Goal: Task Accomplishment & Management: Use online tool/utility

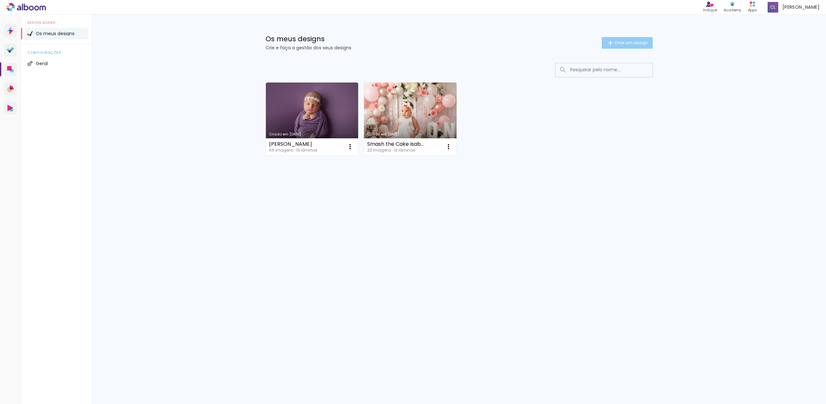
click at [631, 43] on span "Criar um design" at bounding box center [631, 43] width 34 height 4
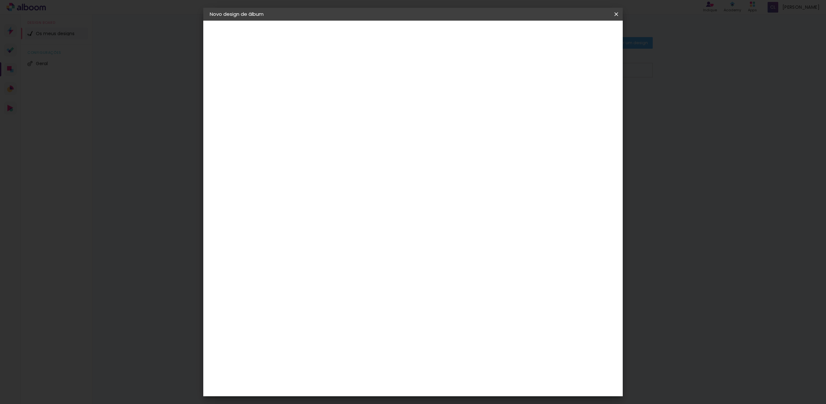
click at [315, 84] on input at bounding box center [315, 87] width 0 height 10
type input "[PERSON_NAME] Smash the Cake"
type paper-input "[PERSON_NAME] Smash the Cake"
click at [381, 31] on paper-button "Avançar" at bounding box center [366, 34] width 32 height 11
click at [353, 145] on div "DreambooksPro" at bounding box center [332, 145] width 42 height 5
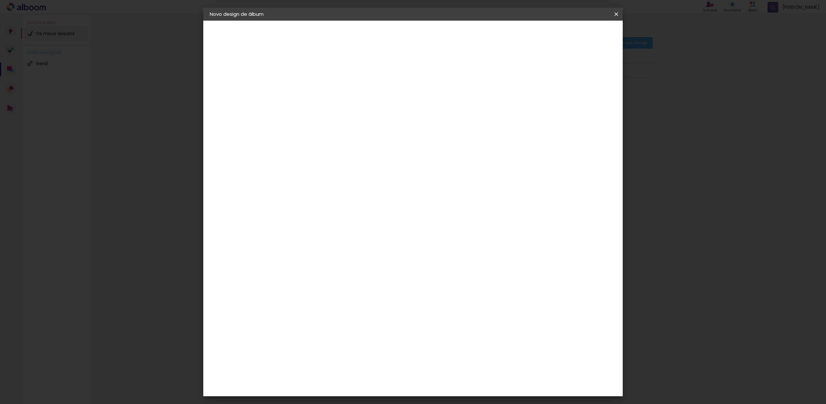
click at [351, 122] on input at bounding box center [325, 123] width 52 height 8
click at [346, 104] on input "Portugal" at bounding box center [322, 103] width 47 height 8
click at [0, 0] on slot "Portugal" at bounding box center [0, 0] width 0 height 0
click at [342, 146] on div "DreambooksPro" at bounding box center [332, 145] width 42 height 5
click at [0, 0] on slot "Avançar" at bounding box center [0, 0] width 0 height 0
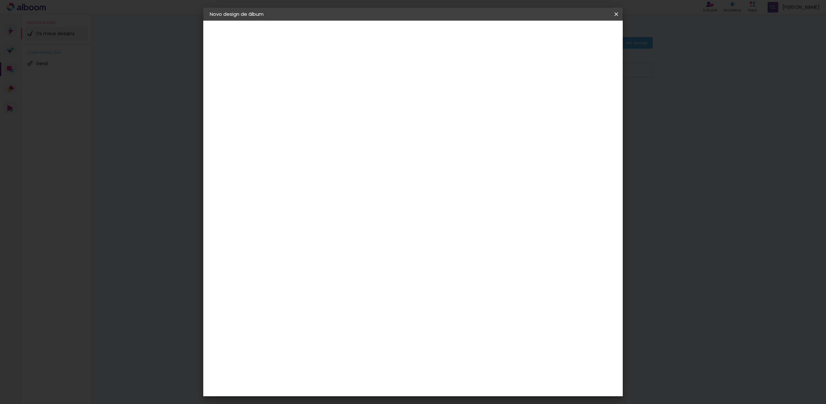
click at [340, 108] on input "text" at bounding box center [327, 112] width 25 height 10
click at [419, 106] on paper-item "Álbum" at bounding box center [454, 107] width 129 height 13
type input "Álbum"
click at [359, 306] on span "25 × 25" at bounding box center [344, 312] width 30 height 13
click at [0, 0] on slot "Avançar" at bounding box center [0, 0] width 0 height 0
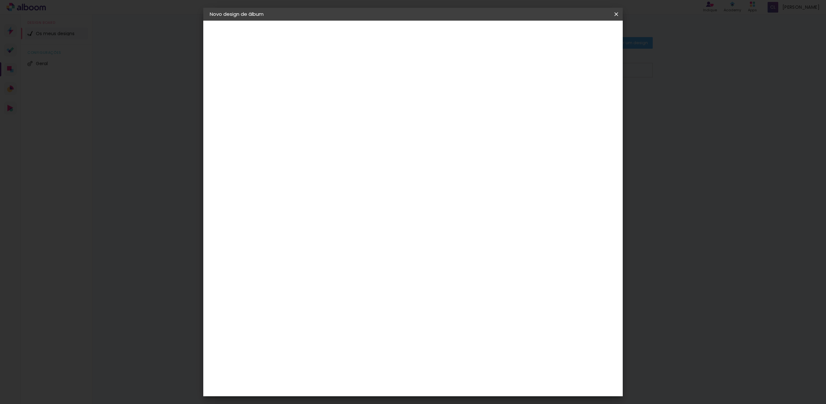
click at [536, 70] on div at bounding box center [533, 70] width 6 height 6
type paper-checkbox "on"
click at [576, 34] on span "Iniciar design" at bounding box center [561, 34] width 29 height 5
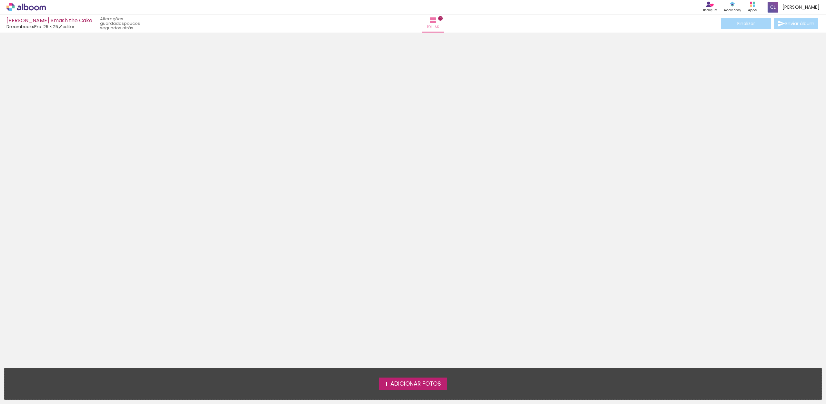
click at [398, 383] on span "Adicionar Fotos" at bounding box center [415, 384] width 51 height 6
click at [0, 0] on input "file" at bounding box center [0, 0] width 0 height 0
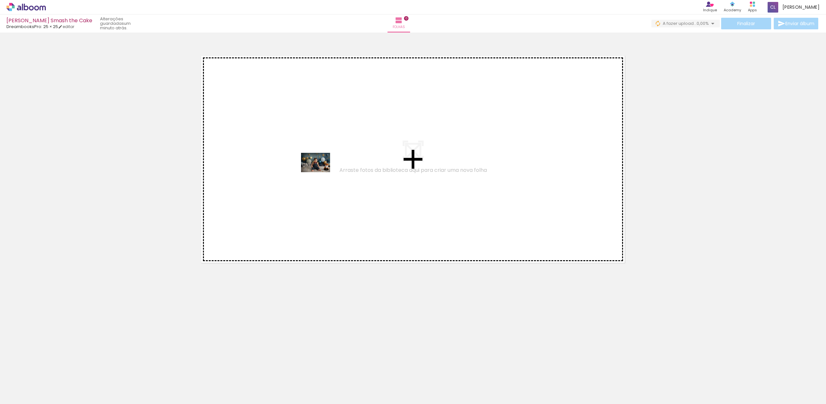
drag, startPoint x: 72, startPoint y: 383, endPoint x: 312, endPoint y: 173, distance: 319.3
click at [319, 175] on quentale-workspace at bounding box center [413, 202] width 826 height 404
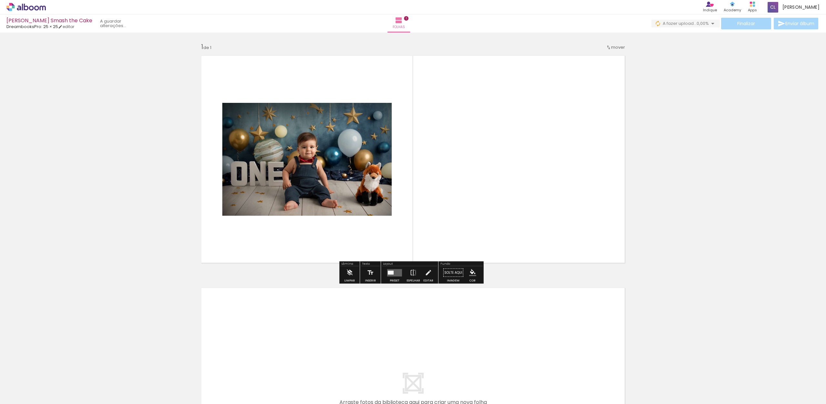
click at [393, 272] on quentale-layouter at bounding box center [394, 272] width 15 height 7
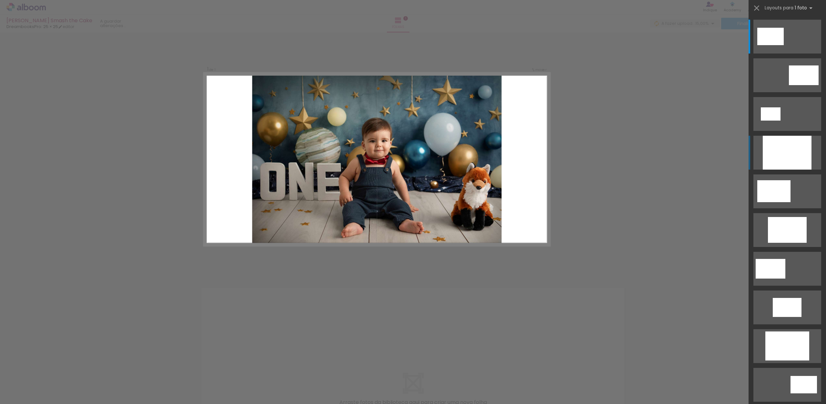
click at [774, 153] on div at bounding box center [787, 153] width 49 height 34
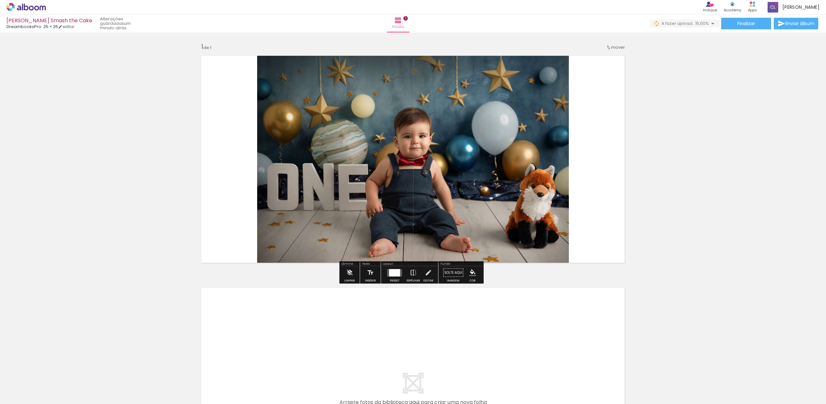
click at [390, 274] on div at bounding box center [394, 272] width 11 height 7
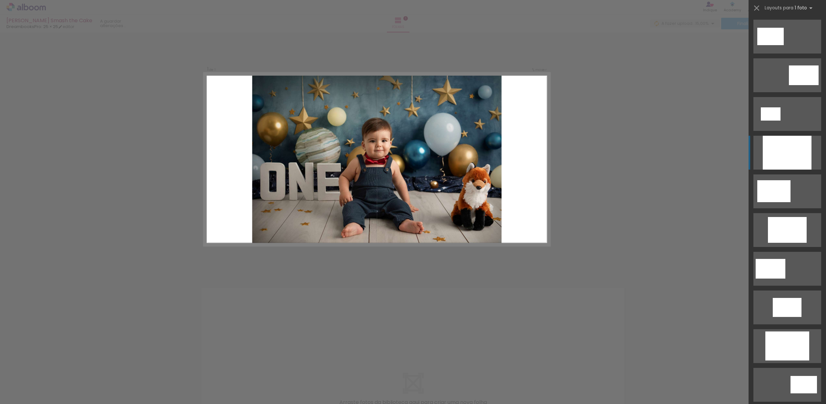
scroll to position [116, 0]
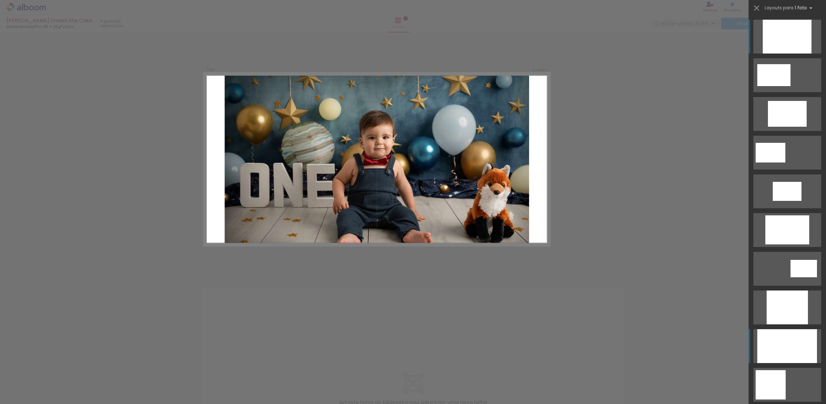
click at [783, 339] on div at bounding box center [787, 346] width 60 height 34
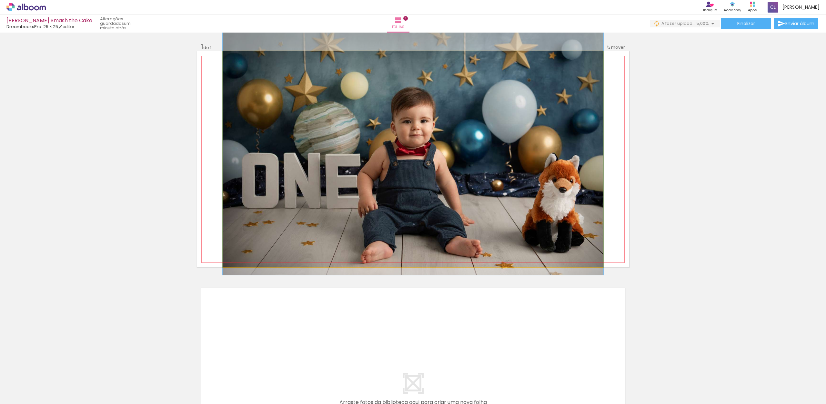
drag, startPoint x: 401, startPoint y: 175, endPoint x: 400, endPoint y: 165, distance: 10.3
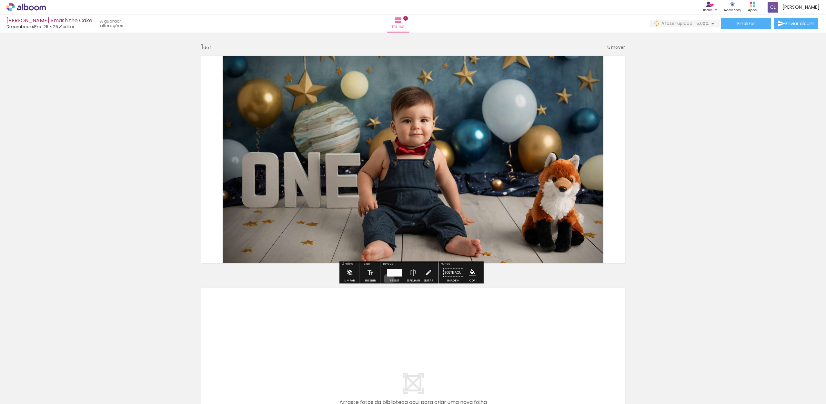
click at [388, 279] on paper-button "Preset" at bounding box center [394, 275] width 21 height 16
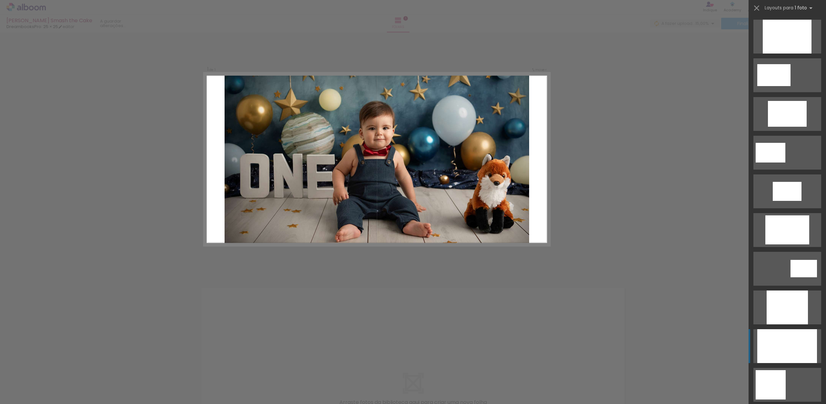
scroll to position [426, 0]
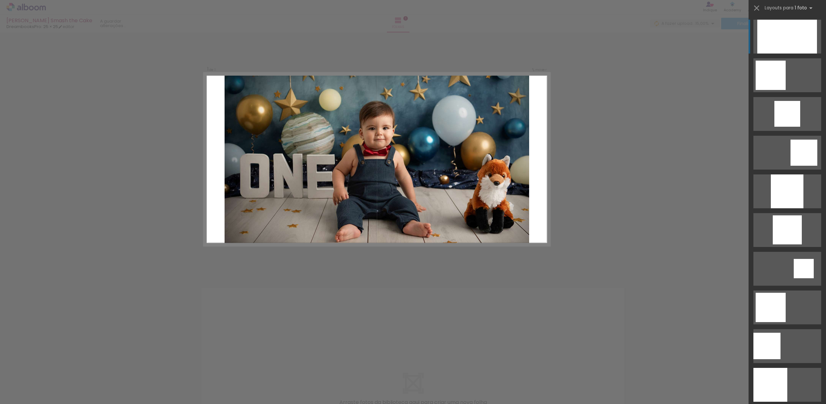
drag, startPoint x: 821, startPoint y: 105, endPoint x: 818, endPoint y: 92, distance: 13.1
click at [820, 92] on div at bounding box center [787, 111] width 77 height 39
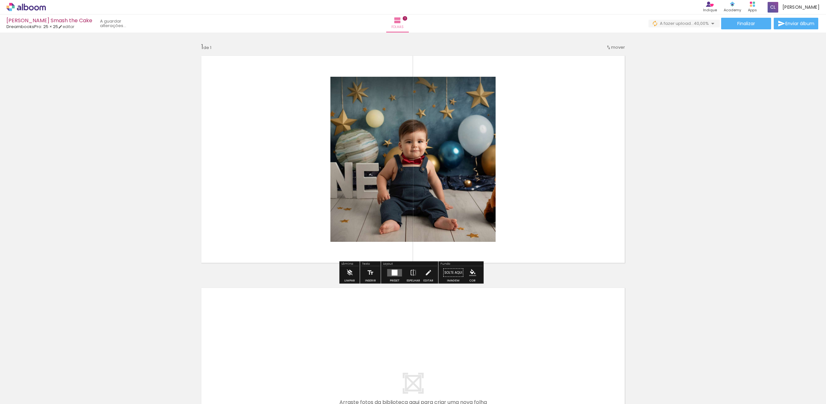
click at [396, 274] on quentale-layouter at bounding box center [394, 272] width 15 height 7
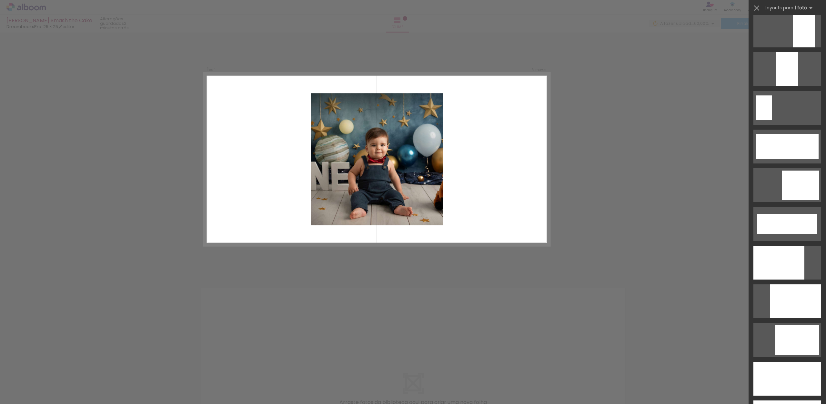
scroll to position [1524, 0]
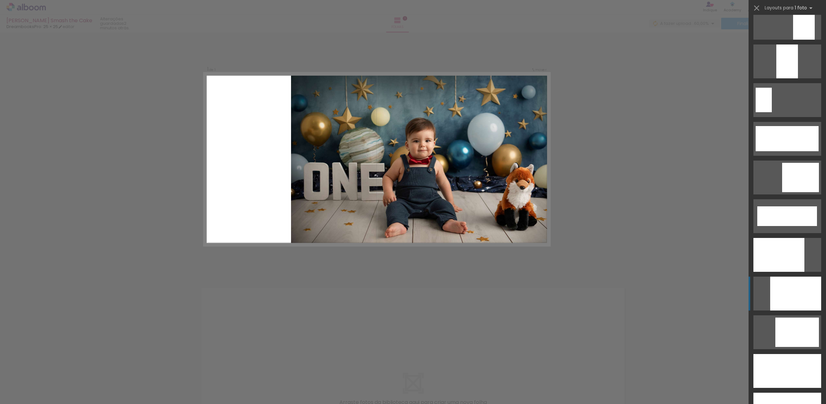
click at [785, 294] on div at bounding box center [795, 294] width 51 height 34
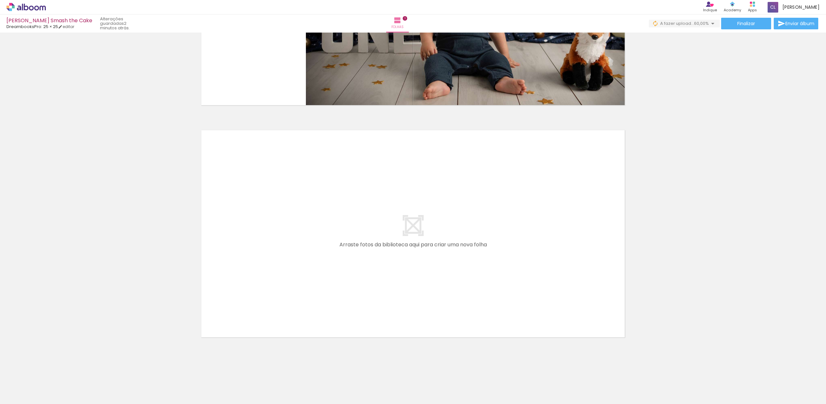
scroll to position [158, 0]
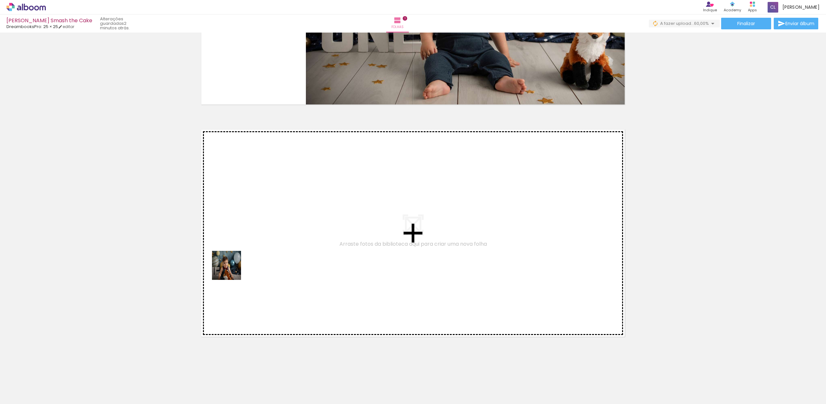
drag, startPoint x: 99, startPoint y: 386, endPoint x: 235, endPoint y: 253, distance: 189.9
click at [235, 253] on quentale-workspace at bounding box center [413, 202] width 826 height 404
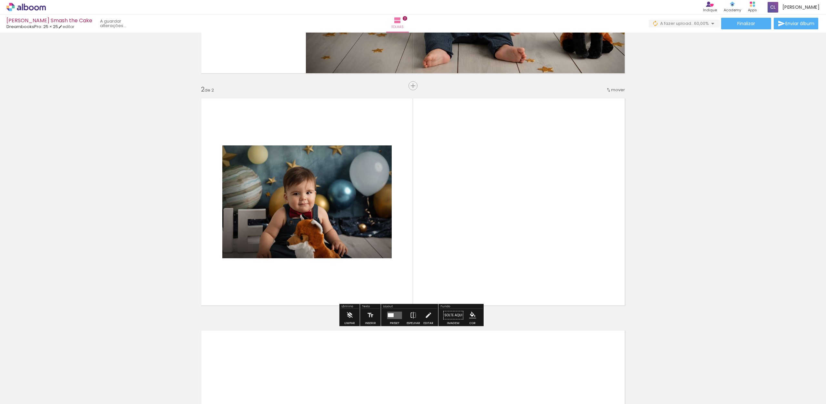
scroll to position [194, 0]
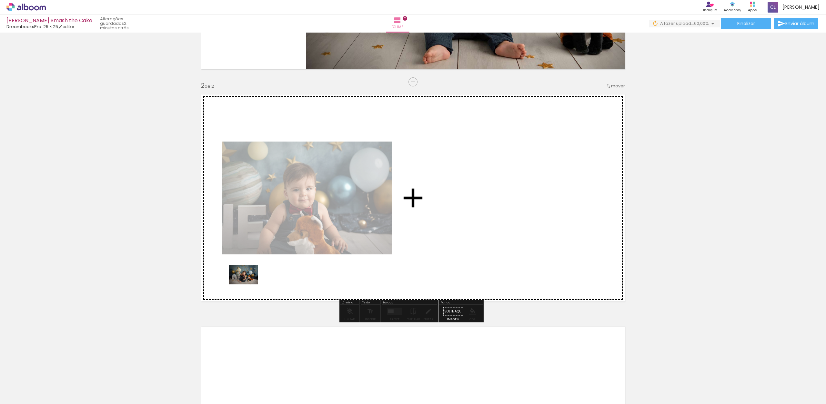
drag, startPoint x: 183, startPoint y: 339, endPoint x: 257, endPoint y: 283, distance: 92.8
click at [250, 283] on quentale-workspace at bounding box center [413, 202] width 826 height 404
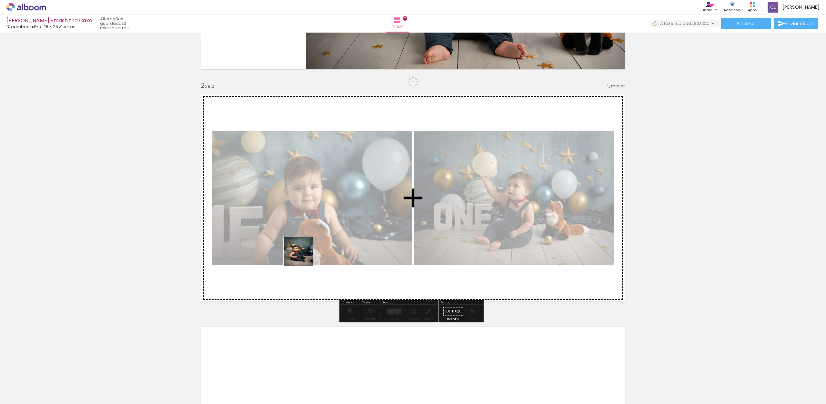
drag, startPoint x: 213, startPoint y: 381, endPoint x: 347, endPoint y: 223, distance: 206.8
click at [324, 237] on quentale-workspace at bounding box center [413, 202] width 826 height 404
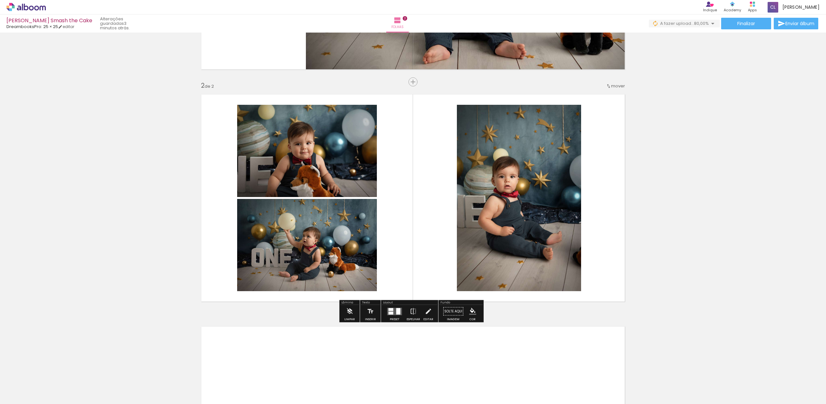
click at [559, 159] on quentale-photo at bounding box center [519, 198] width 124 height 187
click at [392, 312] on quentale-layouter at bounding box center [394, 311] width 15 height 7
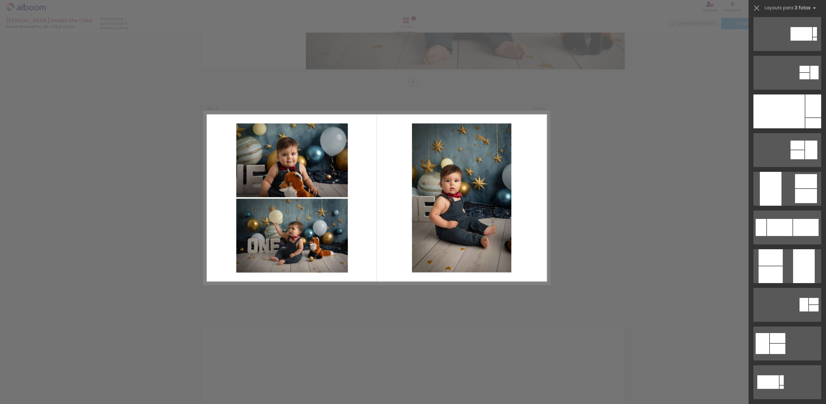
scroll to position [20, 0]
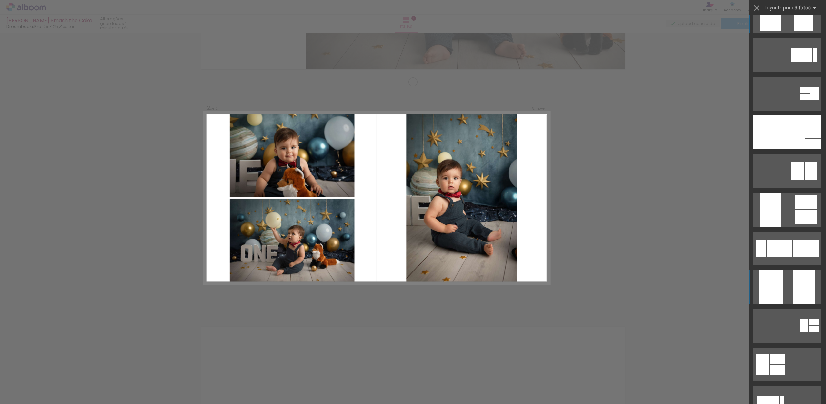
click at [800, 285] on div at bounding box center [804, 287] width 22 height 34
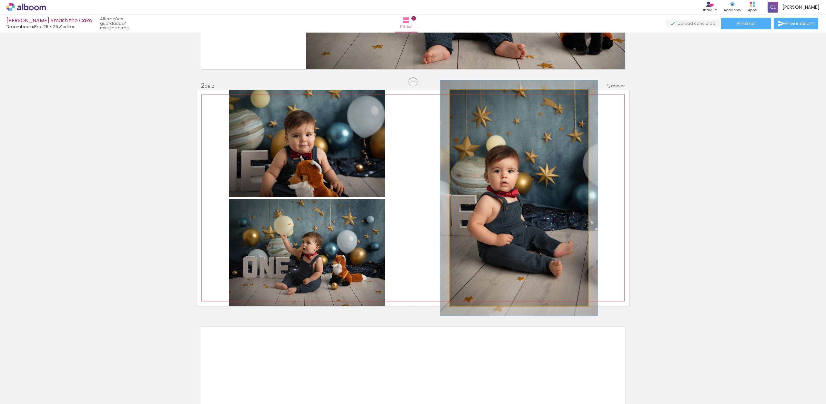
click at [467, 97] on div at bounding box center [467, 97] width 10 height 10
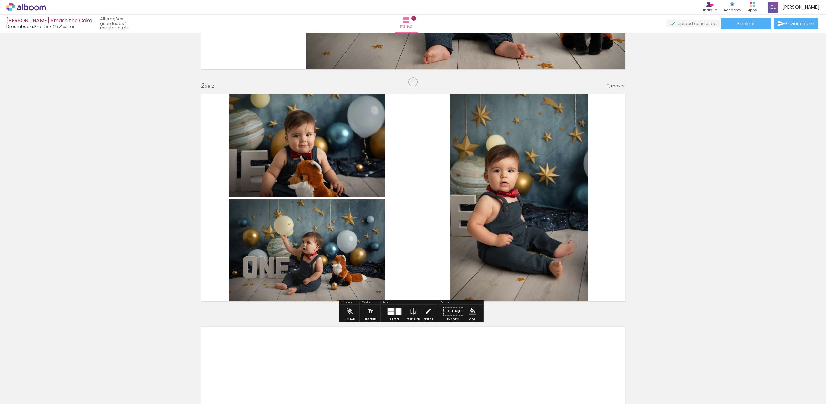
click at [575, 140] on quentale-photo at bounding box center [519, 198] width 138 height 216
click at [587, 190] on quentale-layouter at bounding box center [413, 198] width 432 height 216
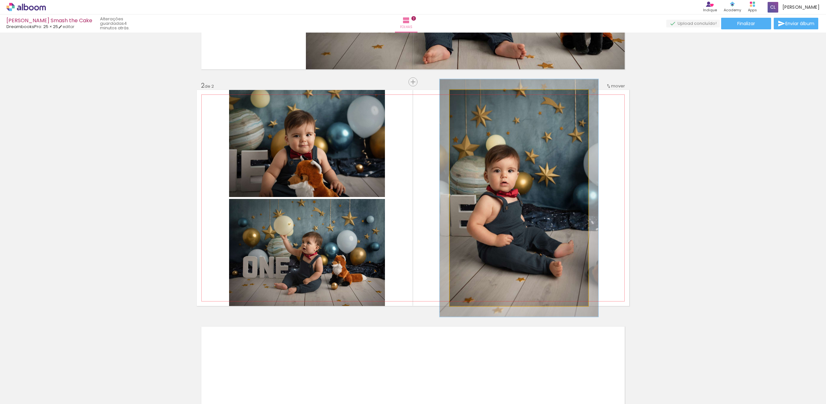
click at [577, 193] on quentale-photo at bounding box center [519, 198] width 138 height 216
click at [581, 195] on quentale-photo at bounding box center [519, 198] width 138 height 216
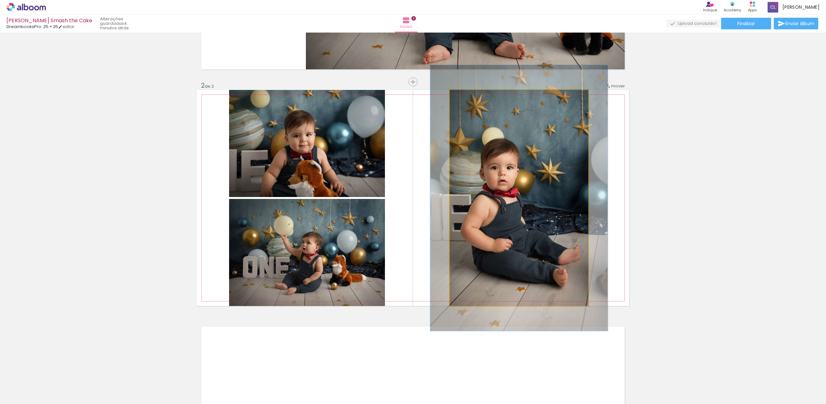
drag, startPoint x: 465, startPoint y: 96, endPoint x: 468, endPoint y: 95, distance: 3.5
type paper-slider "124"
click at [469, 96] on div at bounding box center [471, 97] width 6 height 6
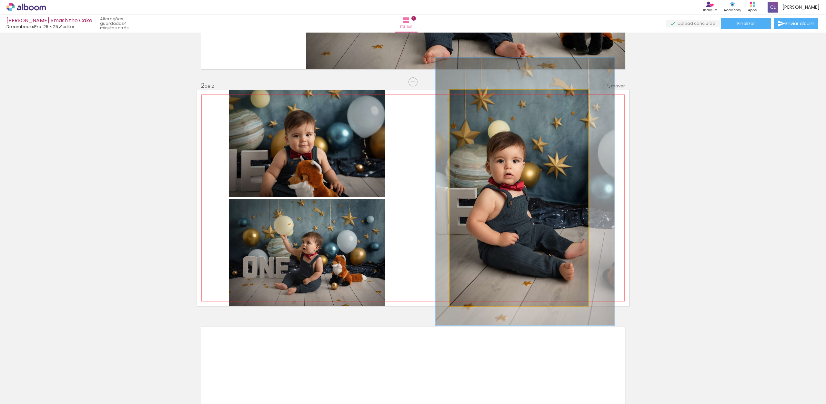
drag, startPoint x: 505, startPoint y: 205, endPoint x: 511, endPoint y: 197, distance: 9.9
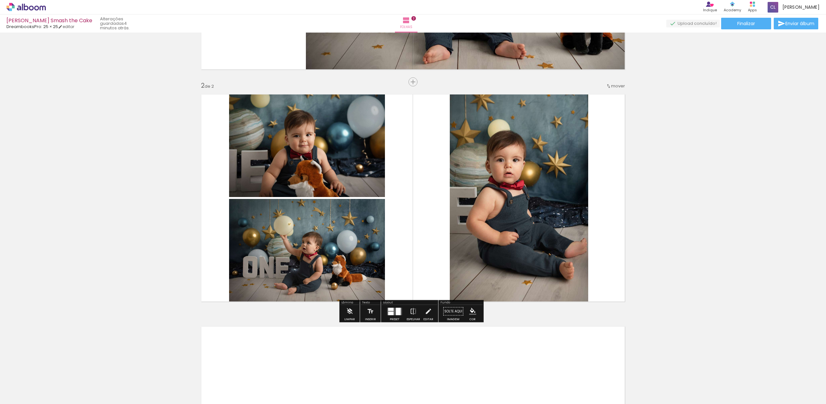
click at [635, 182] on div "Inserir folha 1 de 2 Inserir folha 2 de 2" at bounding box center [413, 189] width 826 height 697
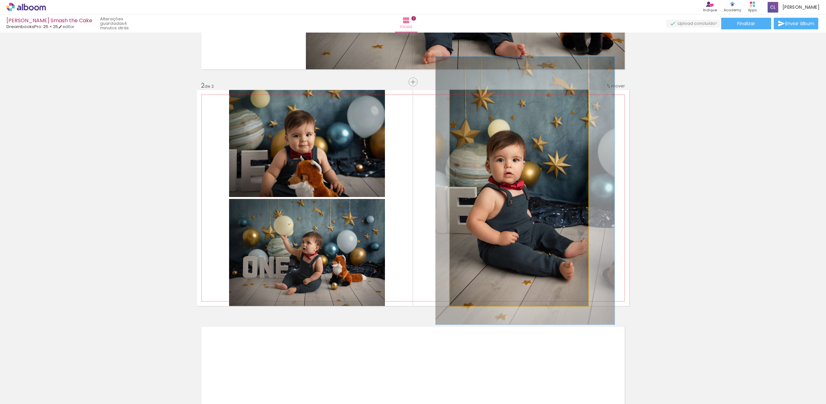
drag, startPoint x: 567, startPoint y: 179, endPoint x: 574, endPoint y: 181, distance: 7.6
click at [566, 179] on quentale-photo at bounding box center [519, 198] width 138 height 216
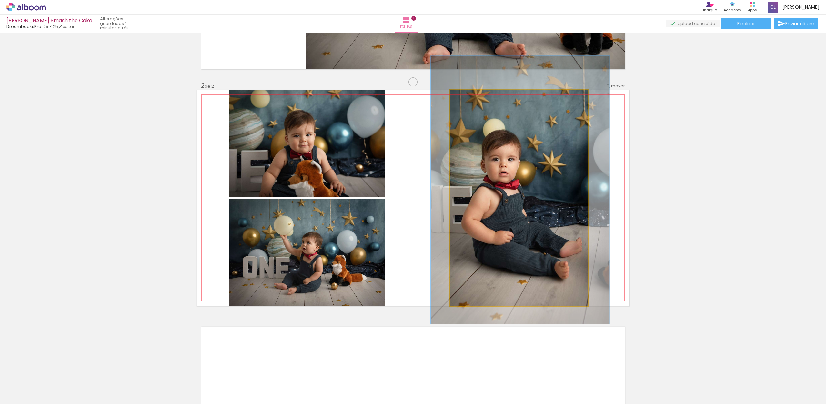
drag, startPoint x: 509, startPoint y: 216, endPoint x: 502, endPoint y: 216, distance: 6.8
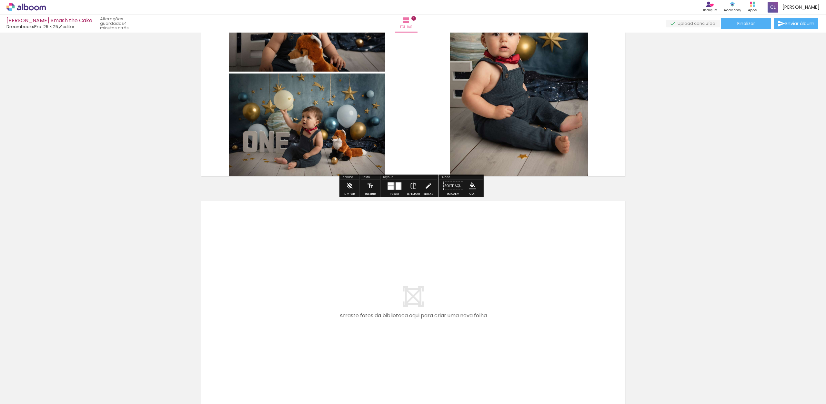
scroll to position [329, 0]
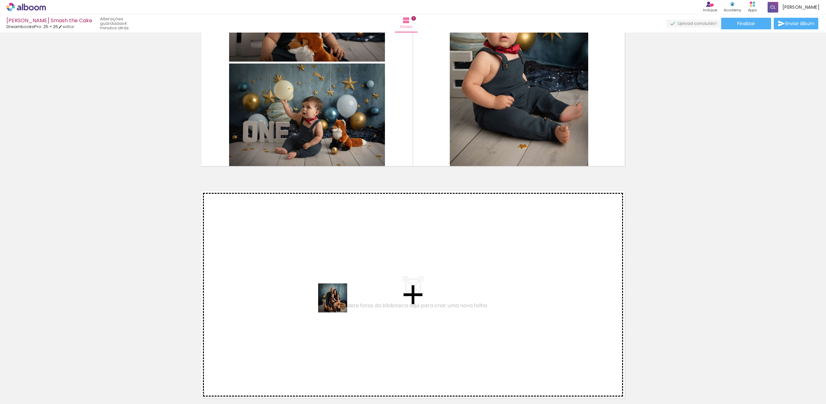
drag, startPoint x: 330, startPoint y: 343, endPoint x: 337, endPoint y: 302, distance: 41.0
click at [337, 302] on quentale-workspace at bounding box center [413, 202] width 826 height 404
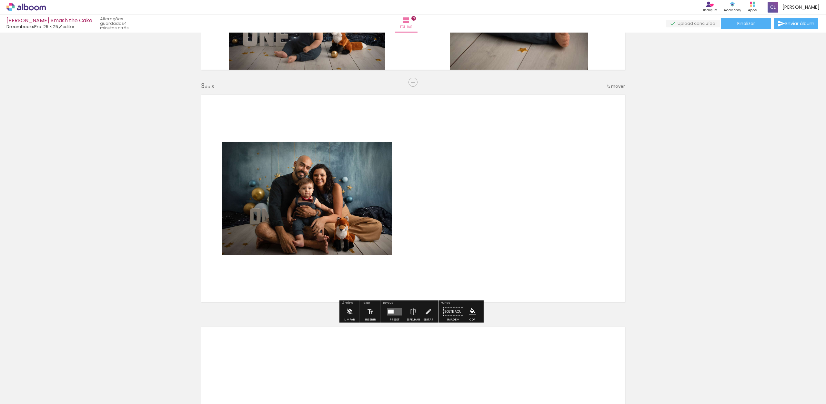
scroll to position [426, 0]
drag, startPoint x: 395, startPoint y: 133, endPoint x: 383, endPoint y: 153, distance: 22.7
click at [379, 150] on quentale-layouter at bounding box center [413, 198] width 432 height 216
click at [394, 313] on quentale-layouter at bounding box center [394, 311] width 15 height 7
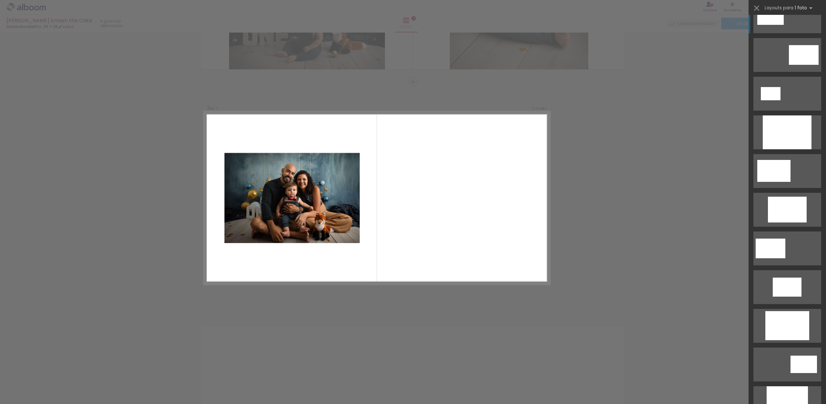
scroll to position [0, 0]
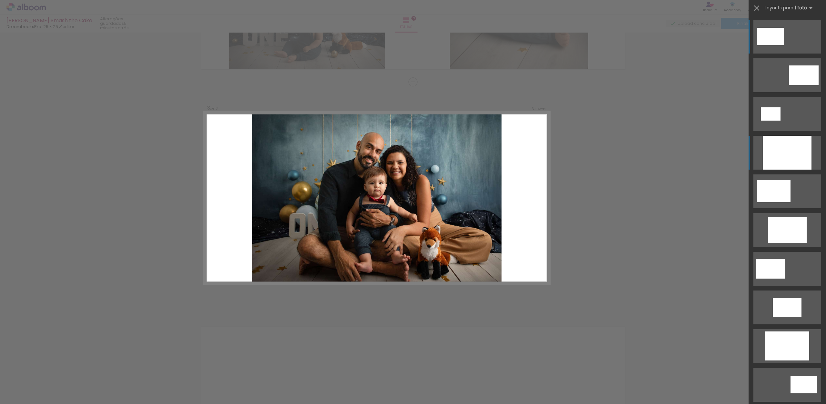
click at [784, 148] on div at bounding box center [787, 153] width 49 height 34
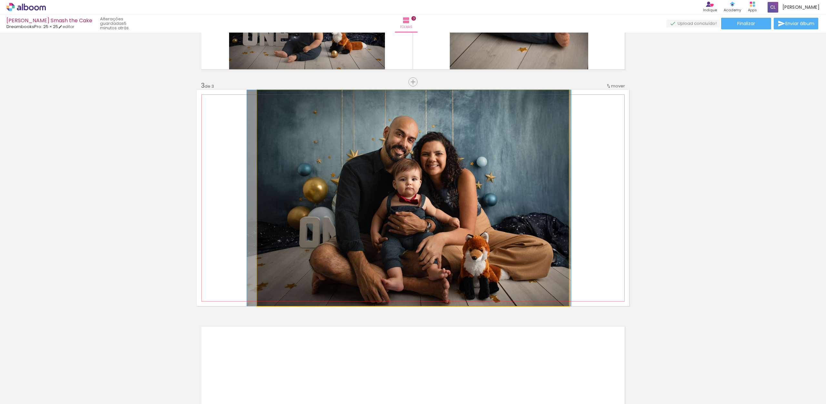
drag, startPoint x: 453, startPoint y: 168, endPoint x: 449, endPoint y: 159, distance: 10.4
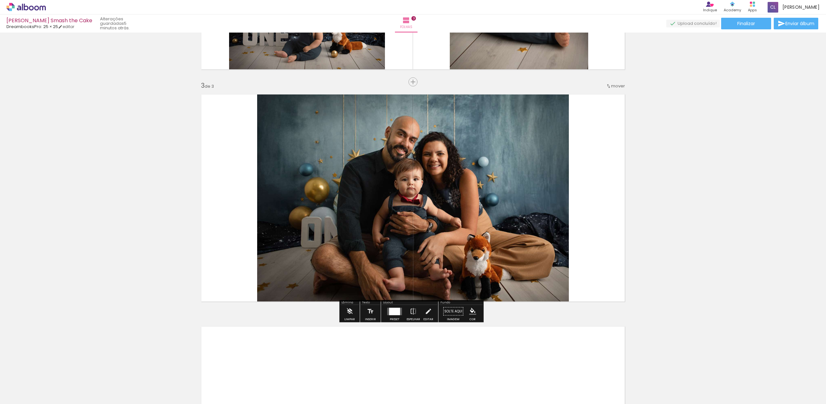
drag, startPoint x: 388, startPoint y: 318, endPoint x: 395, endPoint y: 316, distance: 7.3
click at [388, 318] on paper-button "Preset" at bounding box center [394, 313] width 21 height 16
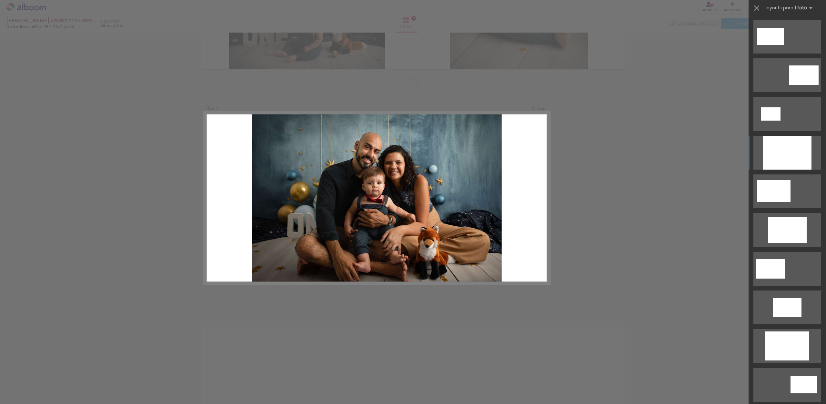
scroll to position [116, 0]
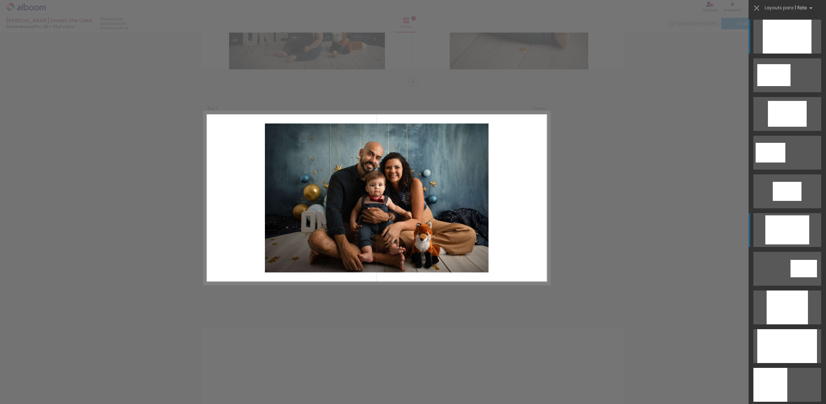
click at [786, 226] on div at bounding box center [787, 230] width 44 height 29
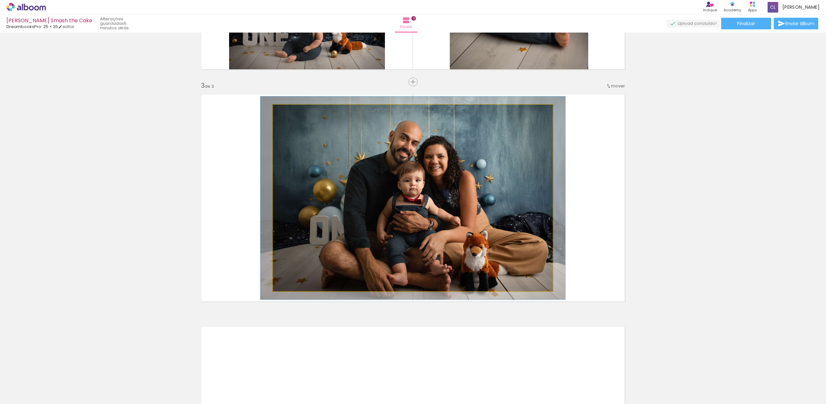
drag, startPoint x: 287, startPoint y: 113, endPoint x: 291, endPoint y: 112, distance: 4.2
click at [288, 112] on div at bounding box center [290, 112] width 6 height 6
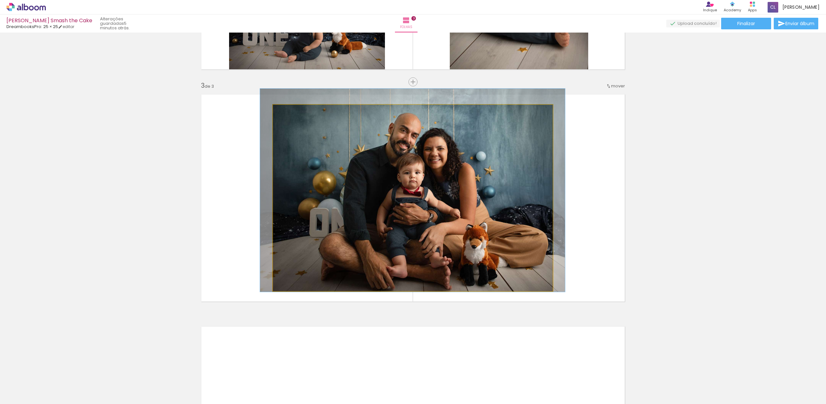
drag, startPoint x: 427, startPoint y: 225, endPoint x: 424, endPoint y: 218, distance: 7.1
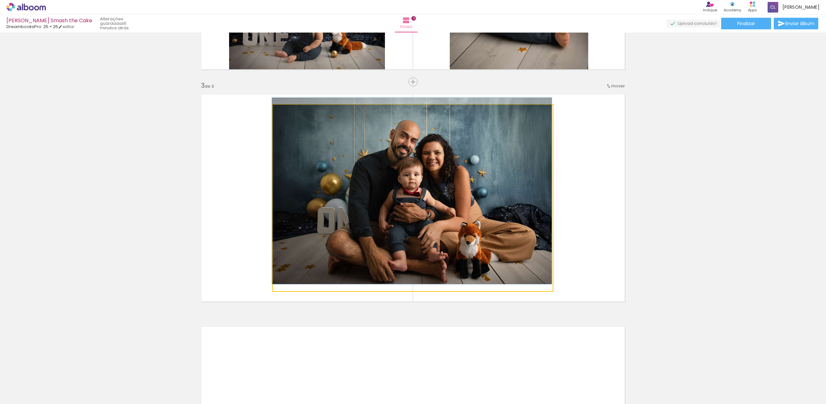
click at [285, 113] on div at bounding box center [288, 112] width 6 height 6
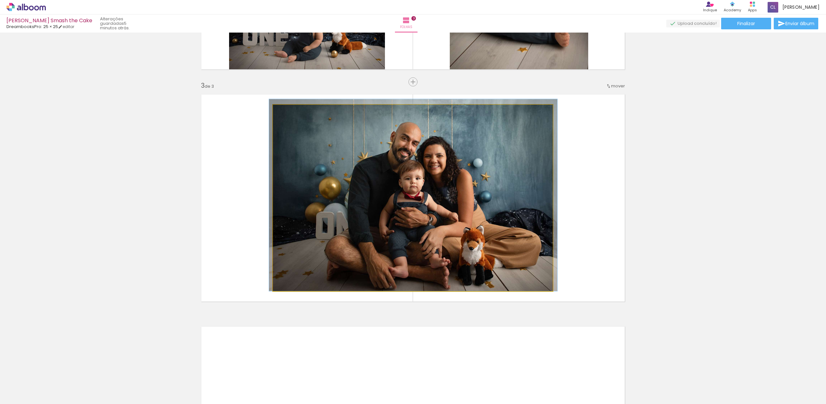
drag, startPoint x: 416, startPoint y: 169, endPoint x: 415, endPoint y: 156, distance: 13.6
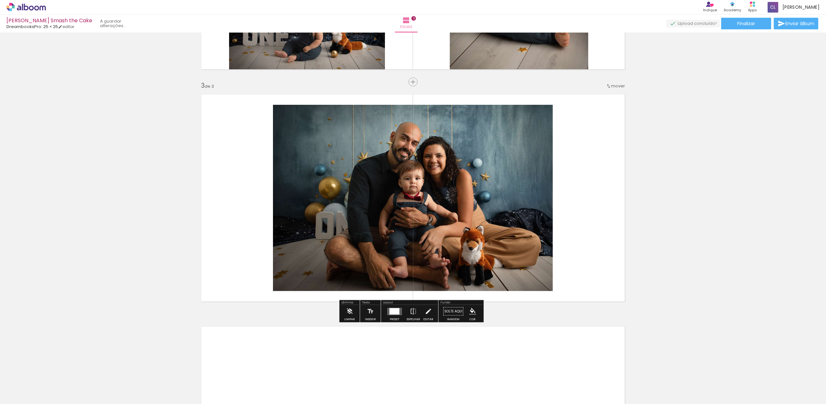
click at [585, 152] on quentale-layouter at bounding box center [413, 198] width 432 height 216
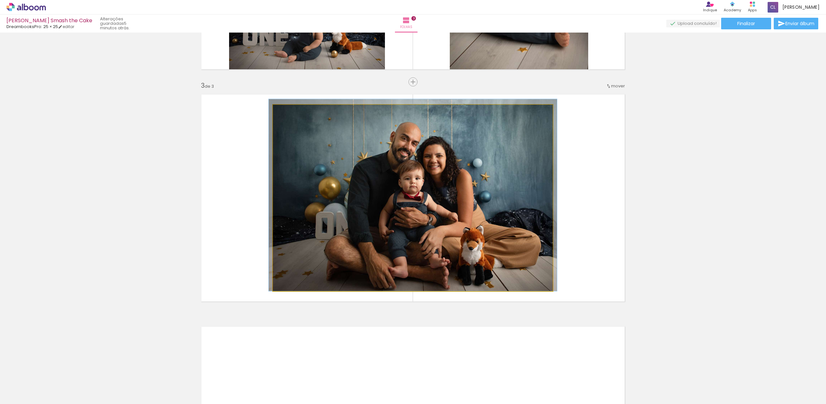
click at [534, 164] on quentale-photo at bounding box center [413, 198] width 280 height 187
click at [540, 169] on quentale-photo at bounding box center [413, 198] width 280 height 187
click at [544, 172] on quentale-photo at bounding box center [413, 198] width 280 height 187
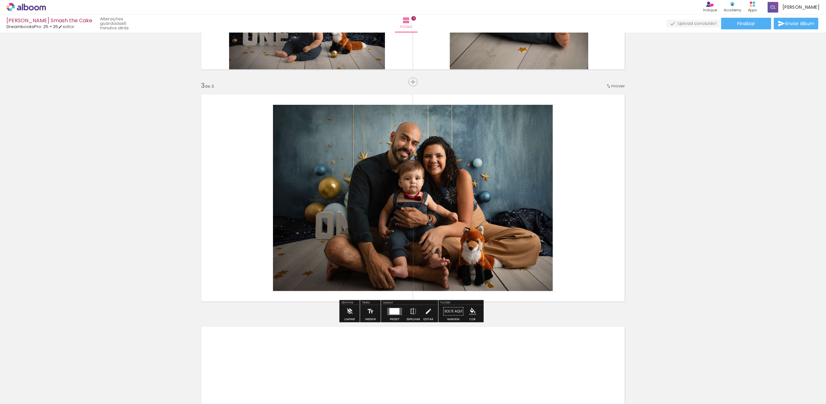
click at [391, 317] on div at bounding box center [394, 311] width 17 height 13
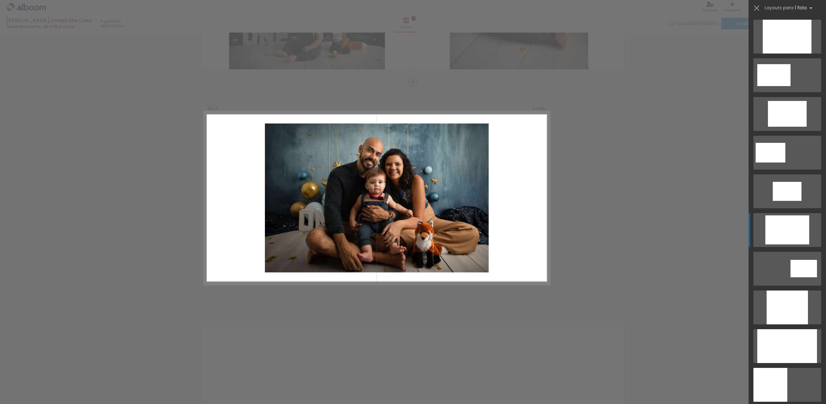
scroll to position [310, 0]
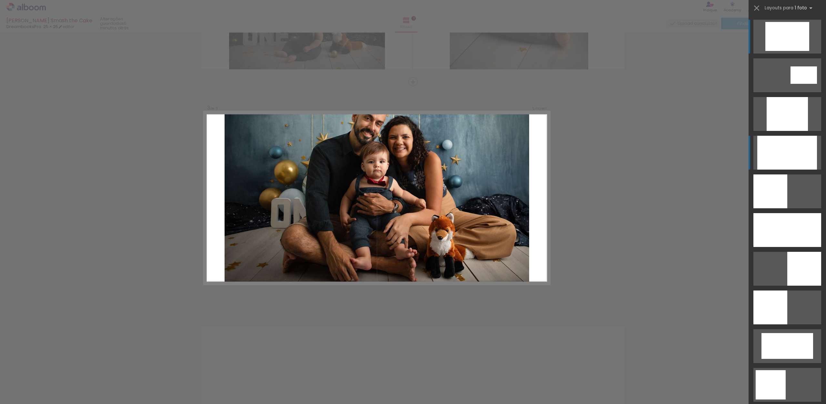
click at [785, 159] on div at bounding box center [787, 153] width 60 height 34
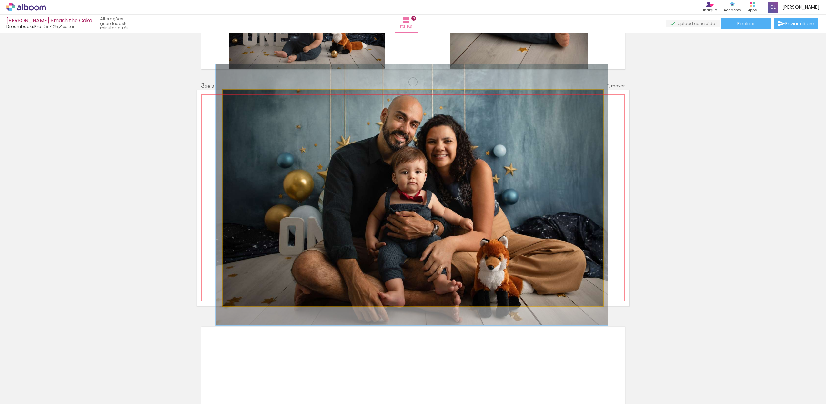
drag, startPoint x: 453, startPoint y: 147, endPoint x: 450, endPoint y: 168, distance: 20.6
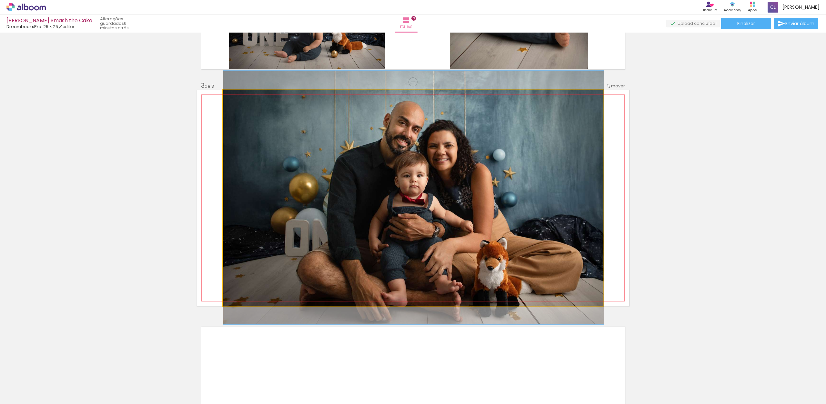
drag, startPoint x: 236, startPoint y: 98, endPoint x: 218, endPoint y: 97, distance: 18.1
type paper-slider "100"
click at [223, 97] on quentale-photo at bounding box center [413, 198] width 381 height 216
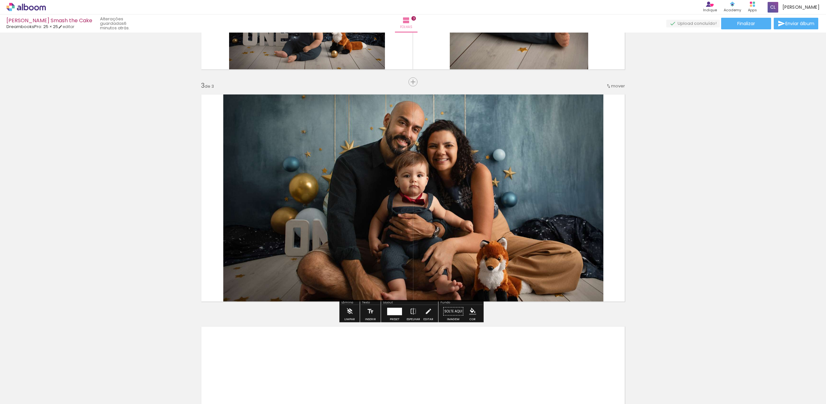
click at [741, 219] on div "Inserir folha 1 de 3 Inserir folha 2 de 3 Inserir folha 3 de 3" at bounding box center [413, 74] width 826 height 930
click at [665, 227] on div "Inserir folha 1 de 3 Inserir folha 2 de 3 Inserir folha 3 de 3" at bounding box center [413, 74] width 826 height 930
click at [675, 222] on div "Inserir folha 1 de 3 Inserir folha 2 de 3 Inserir folha 3 de 3" at bounding box center [413, 74] width 826 height 930
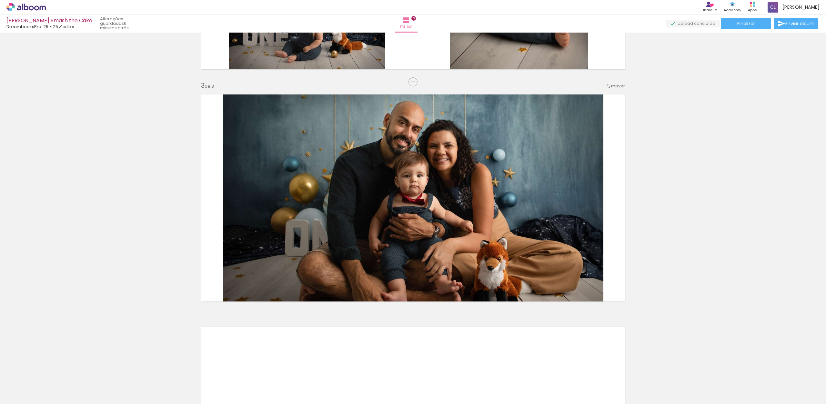
drag, startPoint x: 675, startPoint y: 222, endPoint x: 671, endPoint y: 222, distance: 4.2
click at [675, 222] on div "Inserir folha 1 de 3 Inserir folha 2 de 3 Inserir folha 3 de 3" at bounding box center [413, 74] width 826 height 930
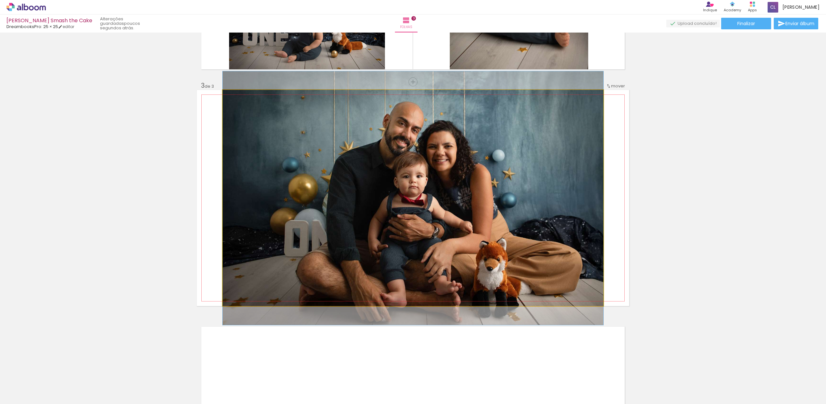
drag, startPoint x: 455, startPoint y: 237, endPoint x: 450, endPoint y: 238, distance: 5.3
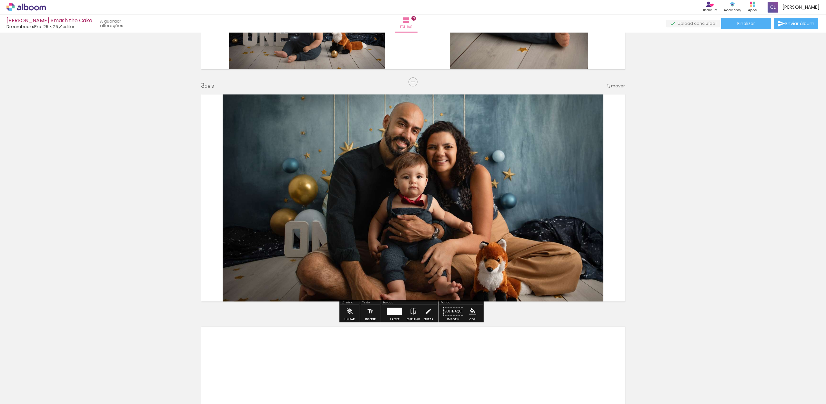
click at [748, 221] on div "Inserir folha 1 de 3 Inserir folha 2 de 3 Inserir folha 3 de 3" at bounding box center [413, 74] width 826 height 930
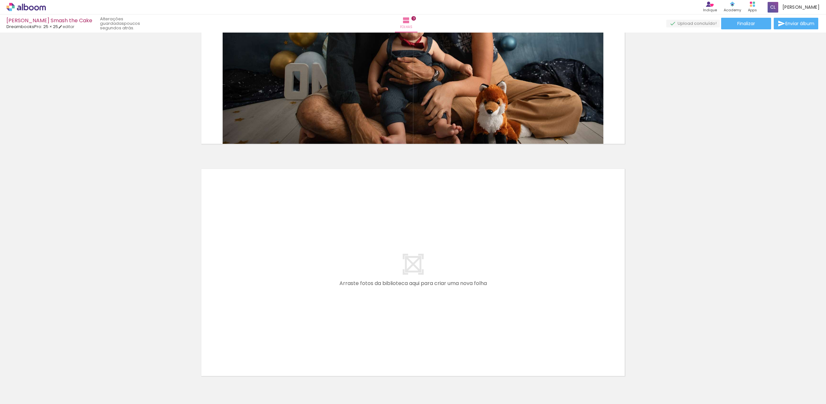
scroll to position [623, 0]
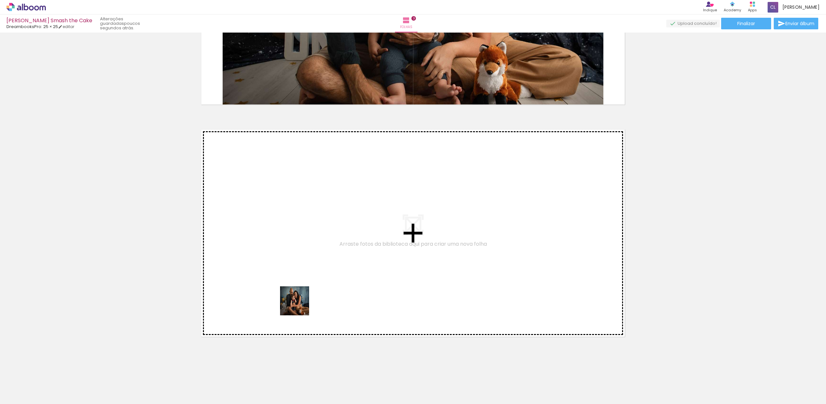
drag, startPoint x: 279, startPoint y: 339, endPoint x: 317, endPoint y: 252, distance: 93.8
click at [317, 252] on quentale-workspace at bounding box center [413, 202] width 826 height 404
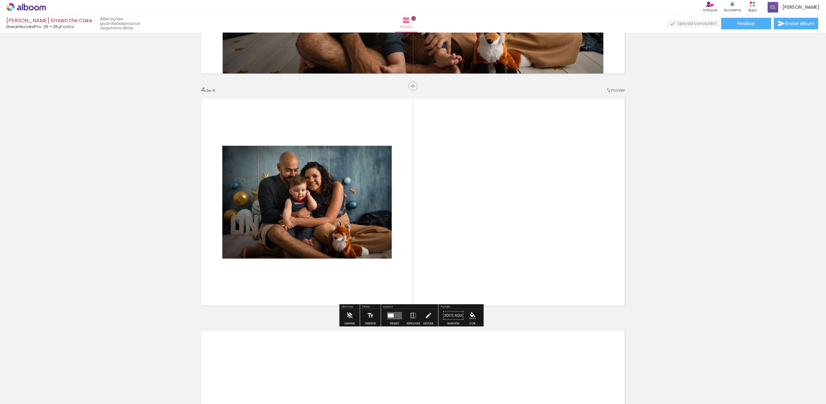
scroll to position [658, 0]
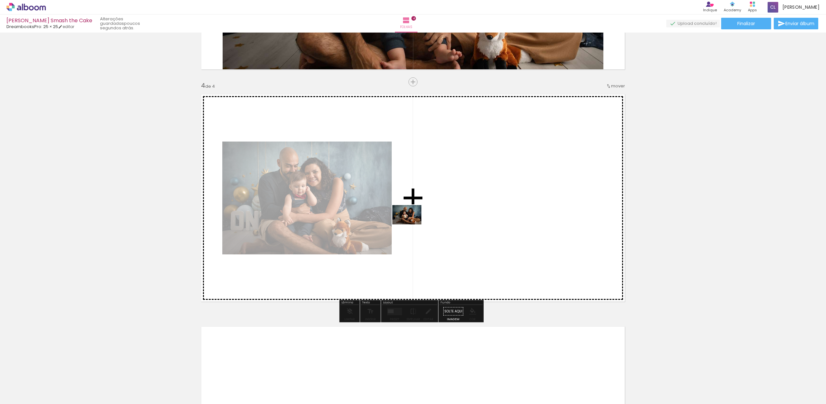
drag, startPoint x: 385, startPoint y: 269, endPoint x: 447, endPoint y: 196, distance: 96.4
click at [447, 196] on quentale-workspace at bounding box center [413, 202] width 826 height 404
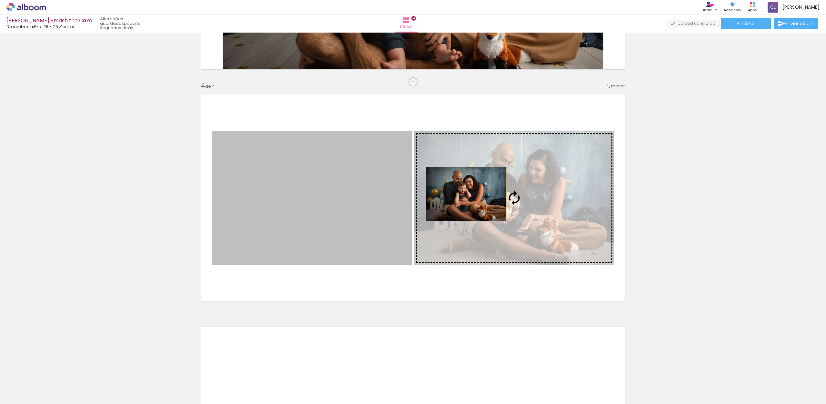
drag, startPoint x: 356, startPoint y: 207, endPoint x: 462, endPoint y: 195, distance: 107.5
click at [0, 0] on slot at bounding box center [0, 0] width 0 height 0
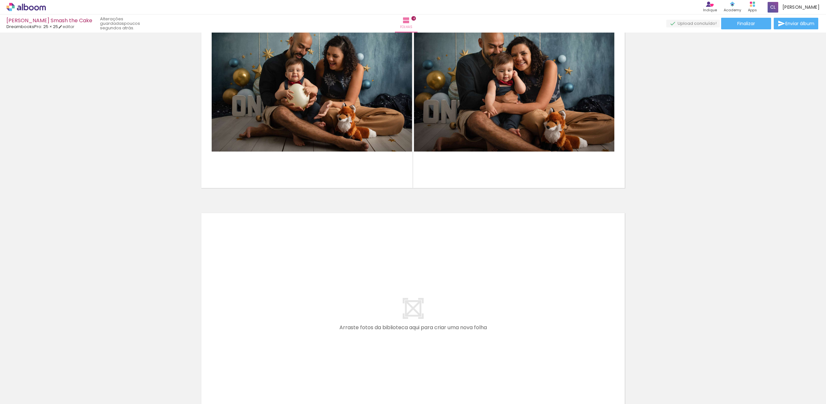
scroll to position [855, 0]
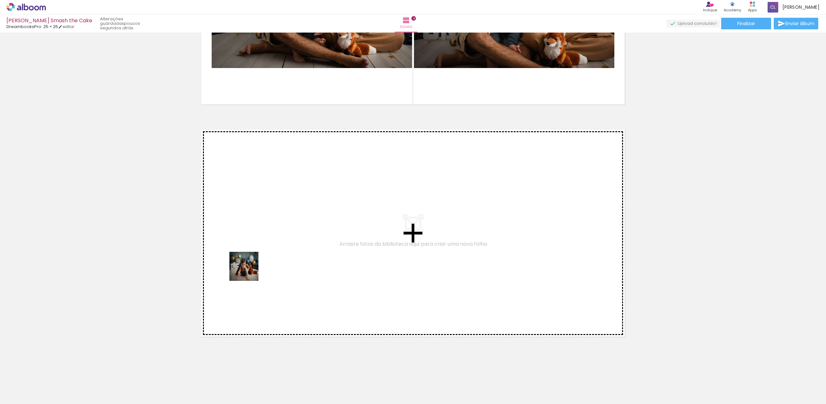
drag, startPoint x: 218, startPoint y: 328, endPoint x: 249, endPoint y: 263, distance: 72.2
click at [249, 263] on quentale-workspace at bounding box center [413, 202] width 826 height 404
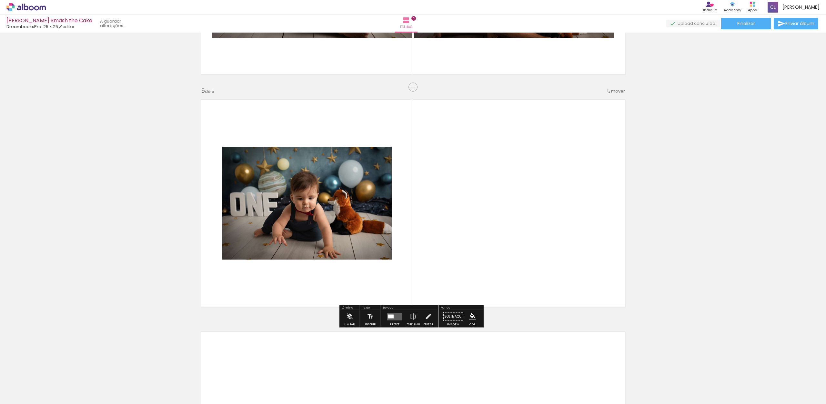
scroll to position [891, 0]
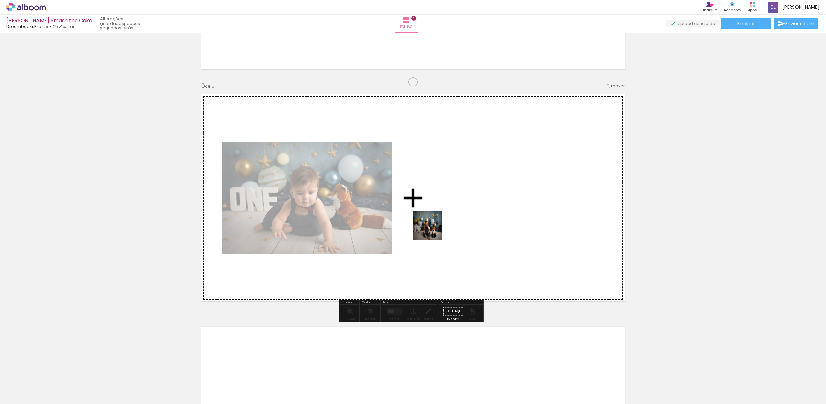
drag, startPoint x: 396, startPoint y: 329, endPoint x: 455, endPoint y: 177, distance: 163.1
click at [455, 177] on quentale-workspace at bounding box center [413, 202] width 826 height 404
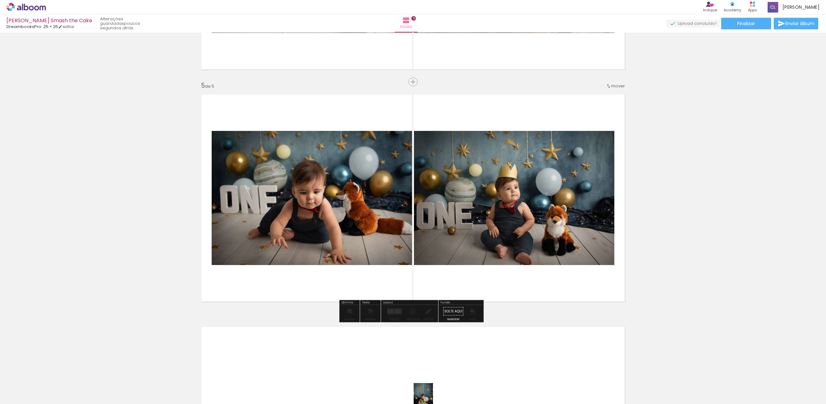
drag, startPoint x: 438, startPoint y: 355, endPoint x: 432, endPoint y: 399, distance: 44.4
click at [433, 399] on div at bounding box center [425, 383] width 21 height 32
click at [395, 313] on div at bounding box center [398, 311] width 7 height 5
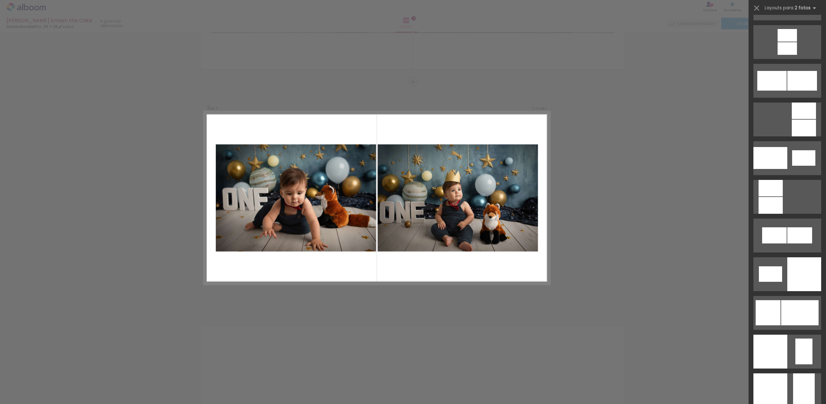
scroll to position [642, 0]
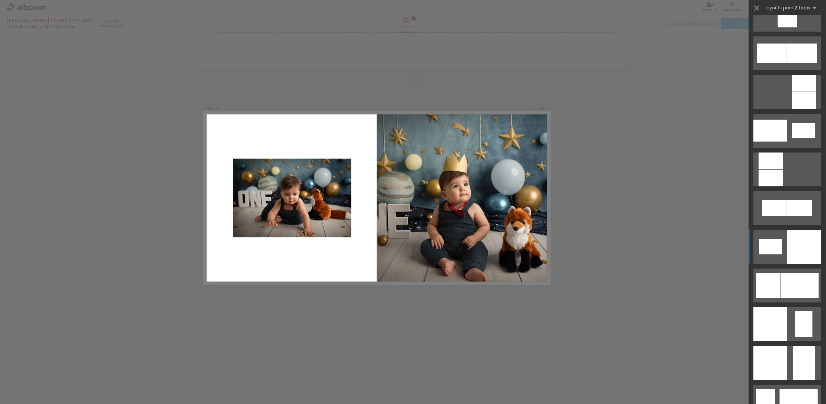
click at [801, 246] on div at bounding box center [804, 247] width 34 height 34
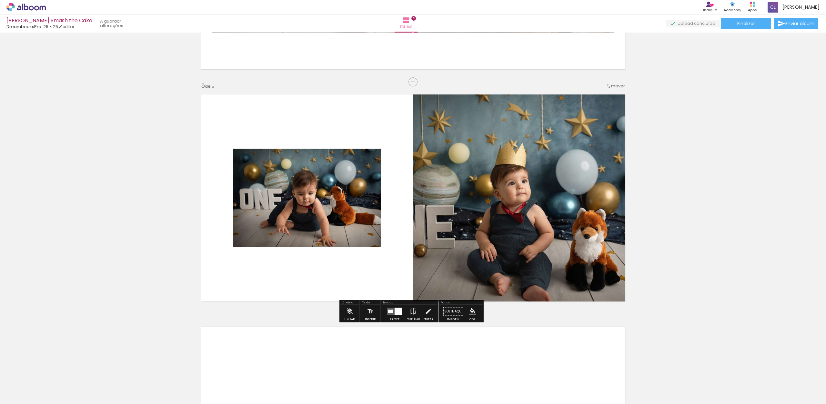
click at [556, 192] on quentale-photo at bounding box center [521, 198] width 216 height 216
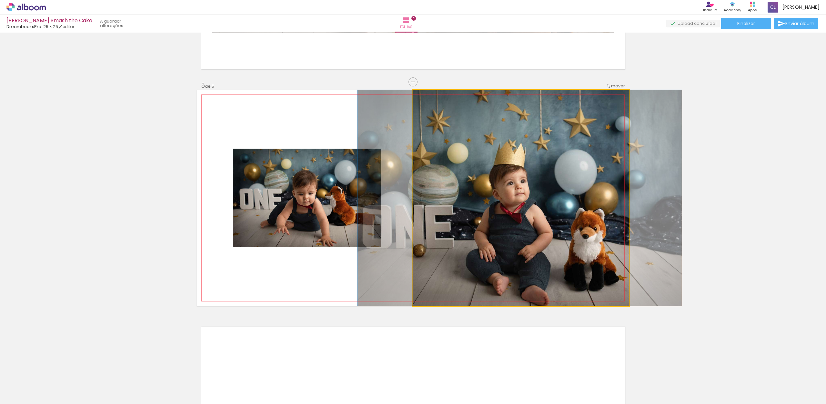
drag, startPoint x: 552, startPoint y: 203, endPoint x: 549, endPoint y: 192, distance: 11.0
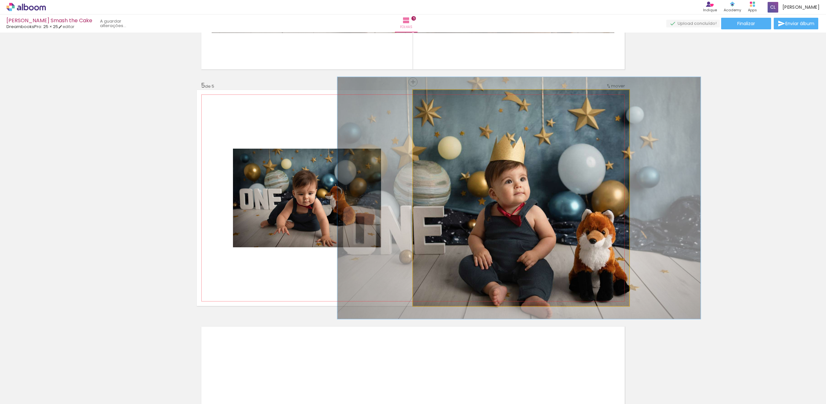
drag, startPoint x: 425, startPoint y: 99, endPoint x: 442, endPoint y: 98, distance: 17.8
click at [427, 98] on div at bounding box center [431, 97] width 10 height 10
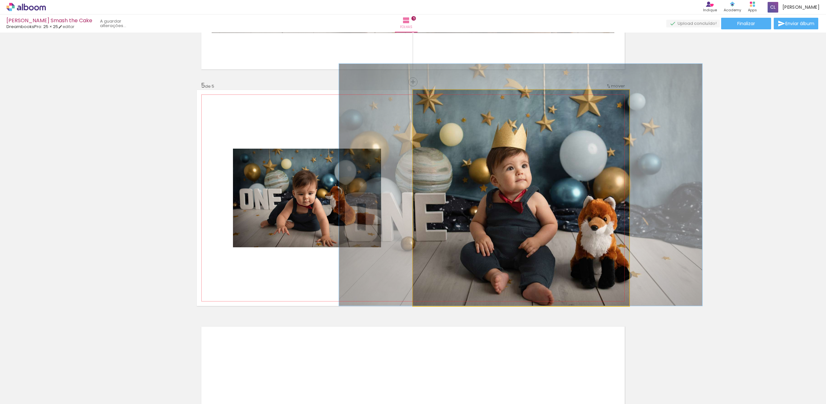
drag, startPoint x: 515, startPoint y: 165, endPoint x: 515, endPoint y: 135, distance: 29.4
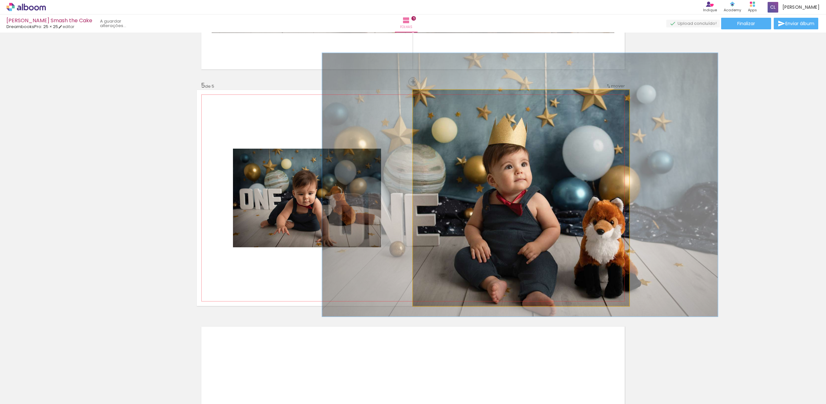
drag, startPoint x: 430, startPoint y: 96, endPoint x: 435, endPoint y: 96, distance: 5.2
click at [432, 96] on div at bounding box center [434, 97] width 6 height 6
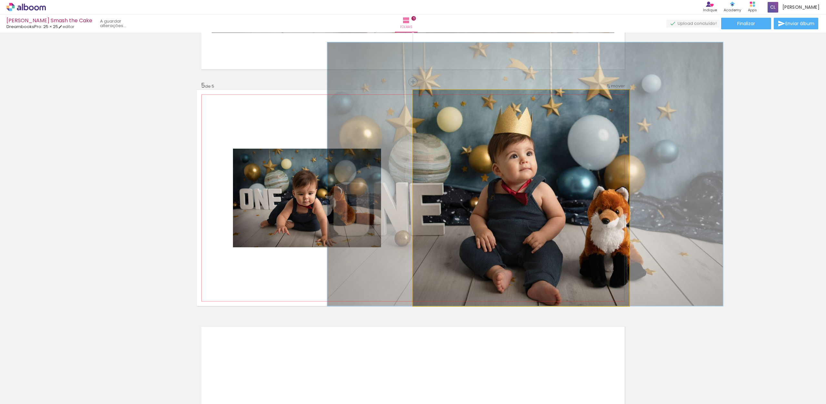
drag, startPoint x: 504, startPoint y: 163, endPoint x: 510, endPoint y: 145, distance: 18.8
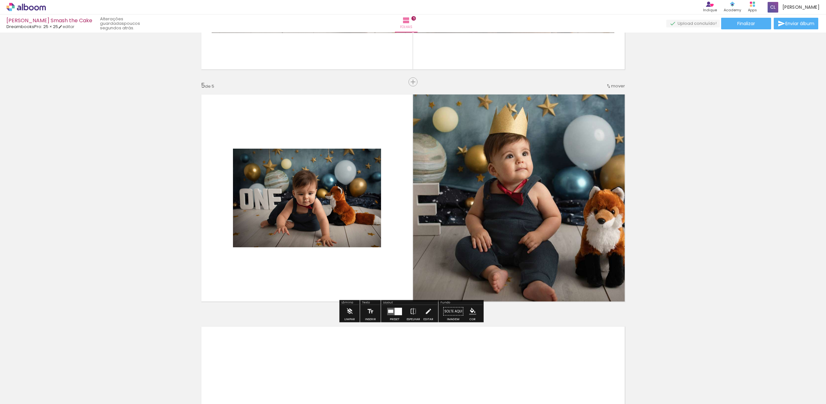
click at [432, 98] on div at bounding box center [434, 97] width 10 height 10
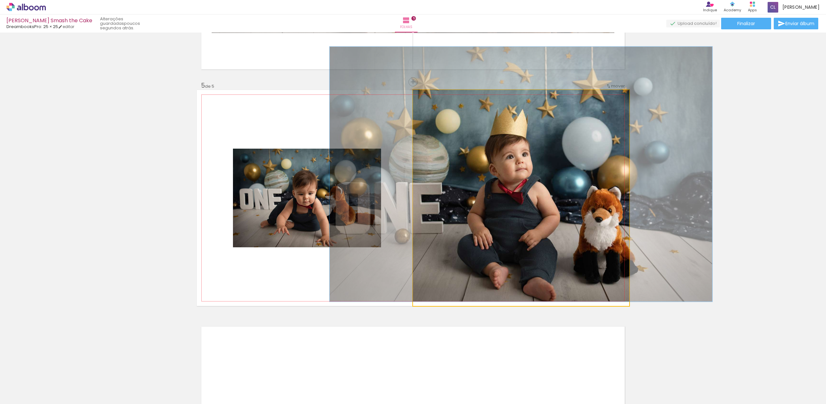
type paper-slider "118"
click at [432, 98] on div at bounding box center [433, 97] width 10 height 10
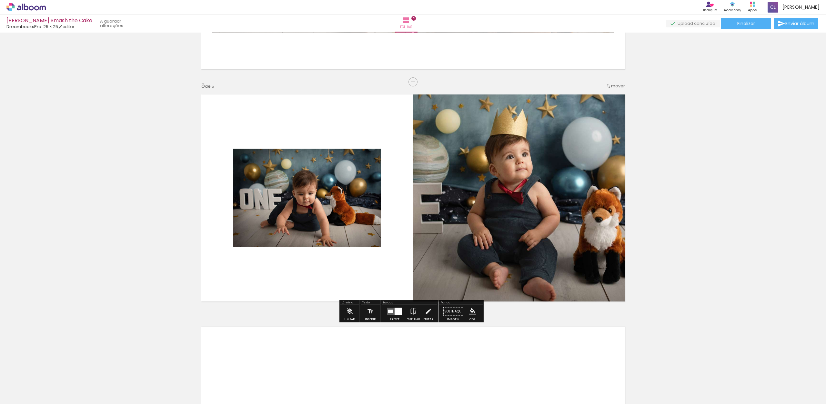
click at [337, 105] on quentale-layouter at bounding box center [413, 198] width 432 height 216
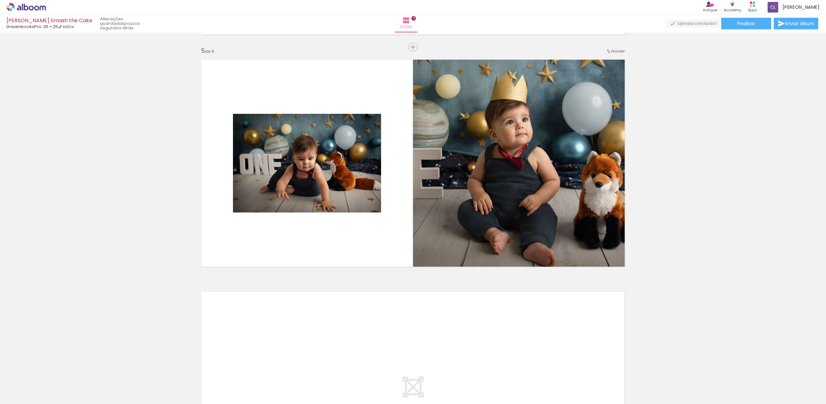
scroll to position [881, 0]
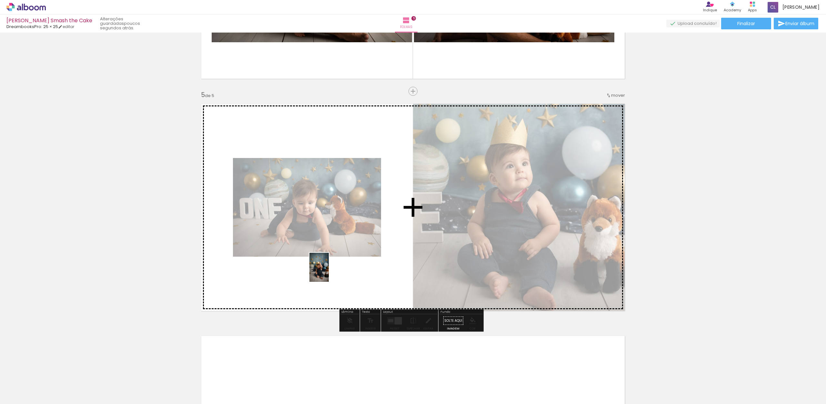
drag, startPoint x: 396, startPoint y: 381, endPoint x: 337, endPoint y: 264, distance: 131.8
click at [330, 272] on quentale-workspace at bounding box center [413, 202] width 826 height 404
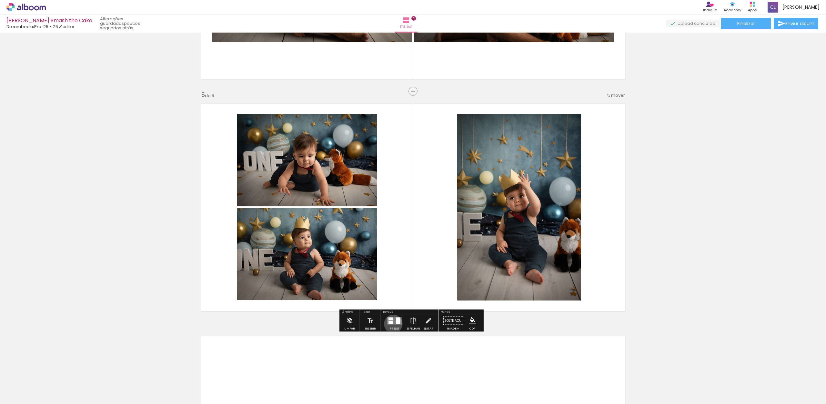
drag, startPoint x: 392, startPoint y: 324, endPoint x: 398, endPoint y: 320, distance: 6.4
click at [392, 324] on quentale-layouter at bounding box center [394, 320] width 15 height 7
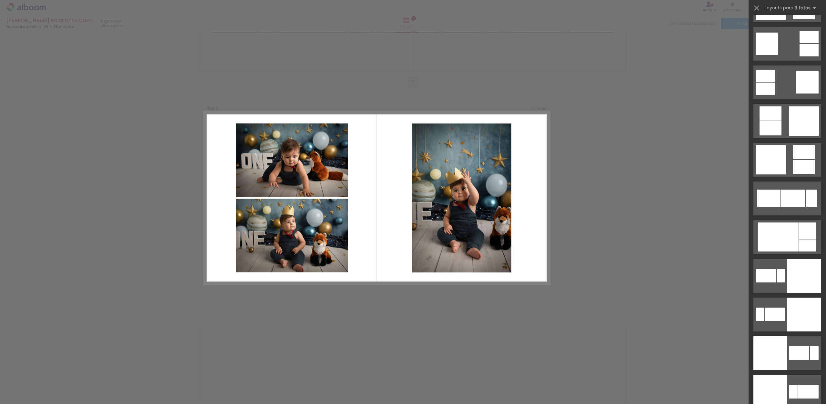
scroll to position [1239, 0]
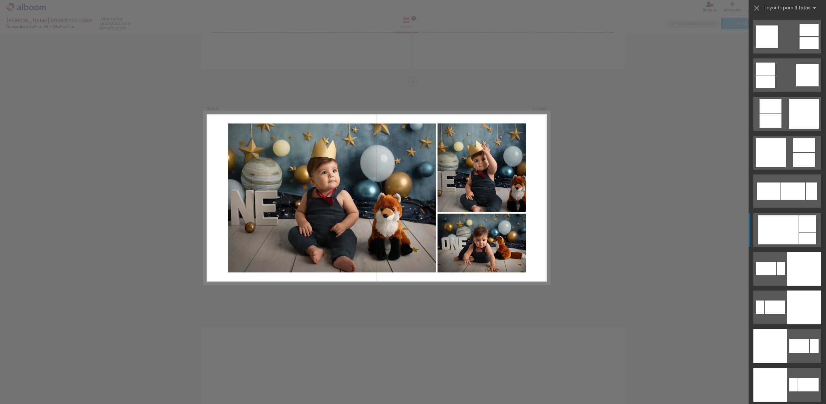
click at [793, 225] on div at bounding box center [778, 230] width 41 height 29
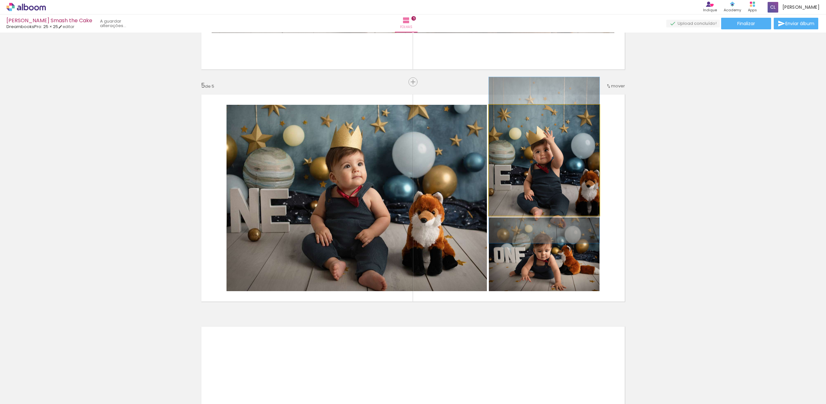
click at [533, 163] on quentale-photo at bounding box center [544, 160] width 111 height 111
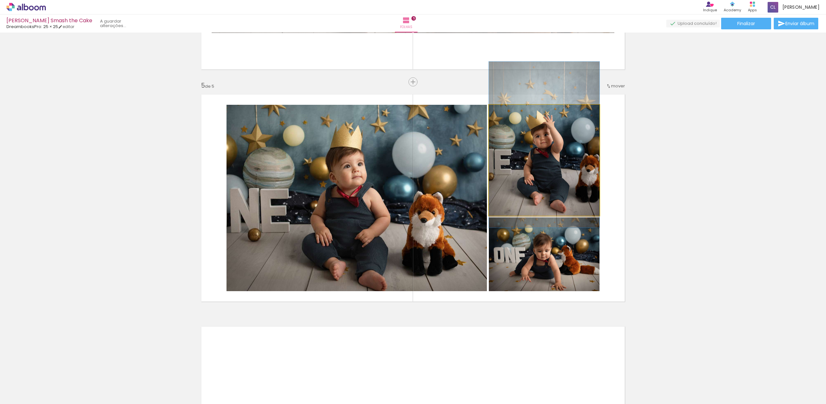
drag, startPoint x: 539, startPoint y: 165, endPoint x: 536, endPoint y: 152, distance: 13.3
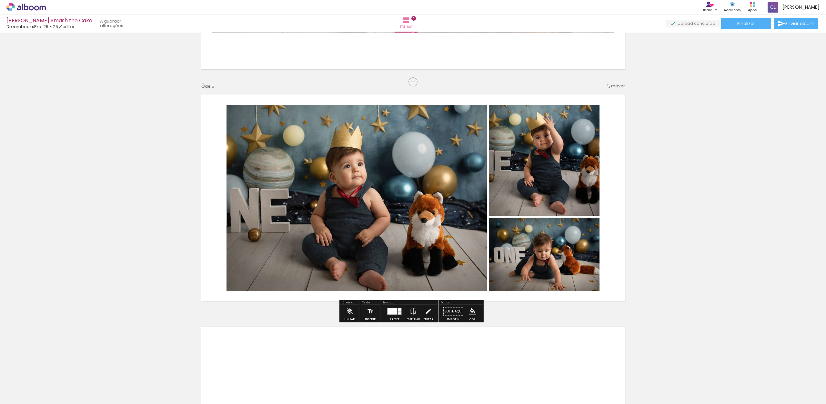
click at [821, 266] on div "Inserir folha 1 de 5 Inserir folha 2 de 5 Inserir folha 3 de 5 Inserir folha 4 …" at bounding box center [413, 219] width 826 height 372
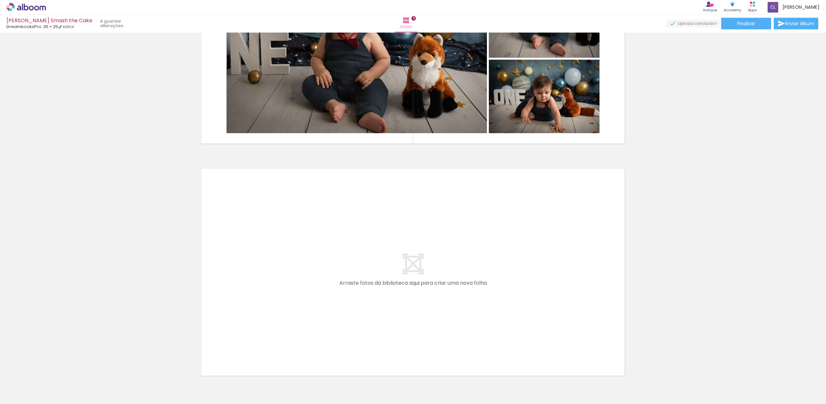
scroll to position [1088, 0]
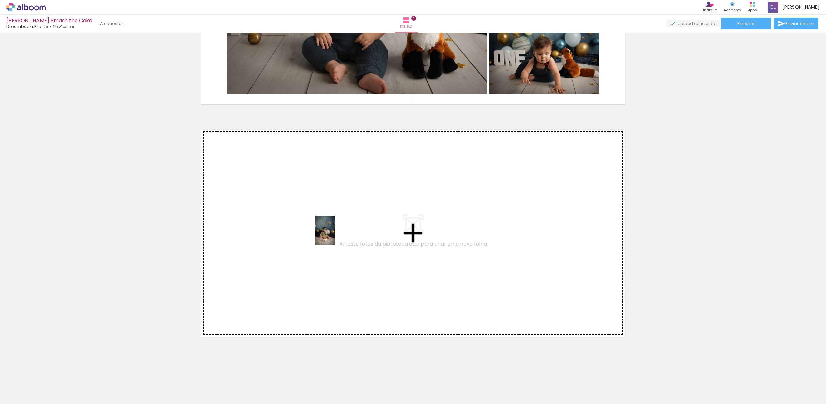
drag, startPoint x: 411, startPoint y: 361, endPoint x: 337, endPoint y: 236, distance: 145.6
click at [337, 236] on quentale-workspace at bounding box center [413, 202] width 826 height 404
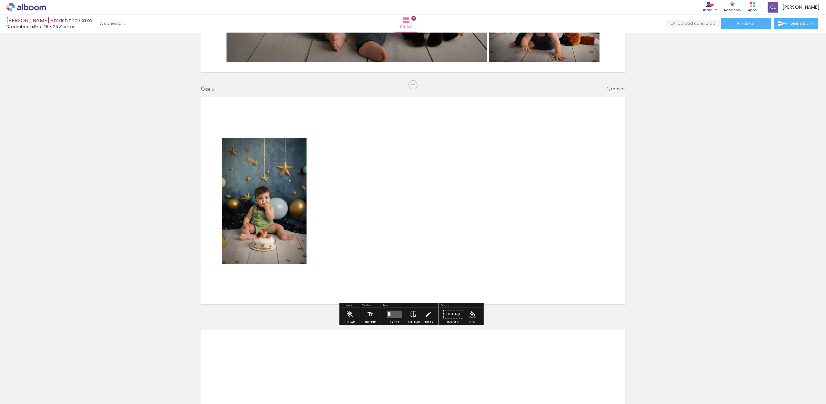
scroll to position [1123, 0]
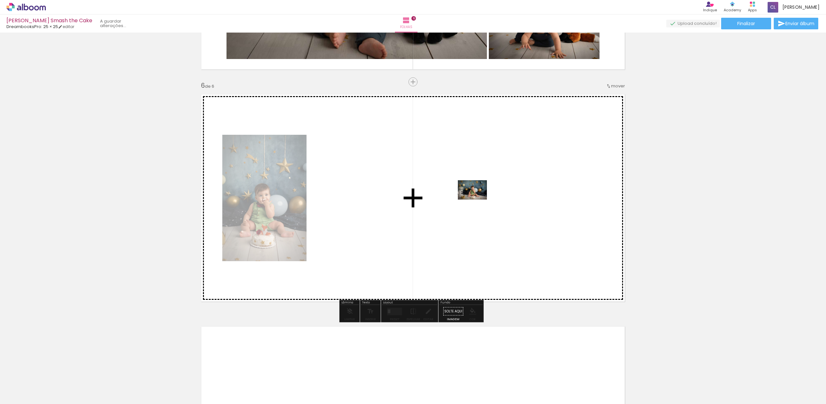
drag, startPoint x: 469, startPoint y: 329, endPoint x: 474, endPoint y: 202, distance: 127.9
click at [474, 202] on quentale-workspace at bounding box center [413, 202] width 826 height 404
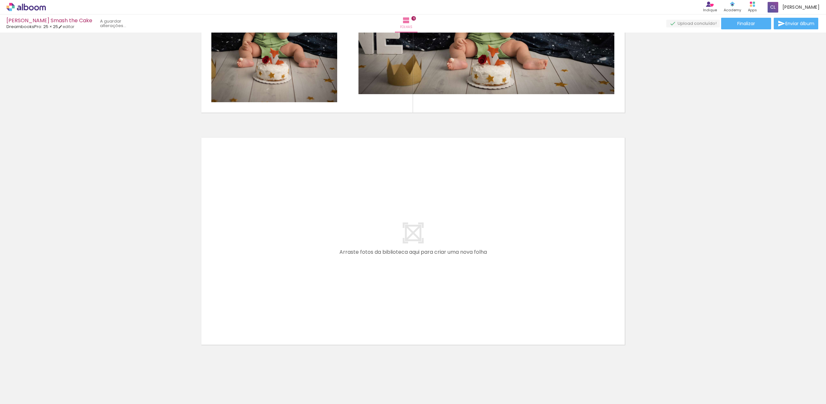
scroll to position [1317, 0]
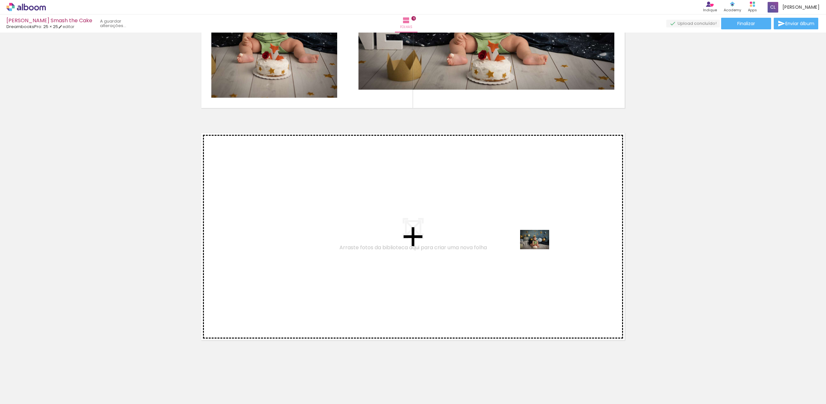
click at [540, 250] on quentale-workspace at bounding box center [413, 202] width 826 height 404
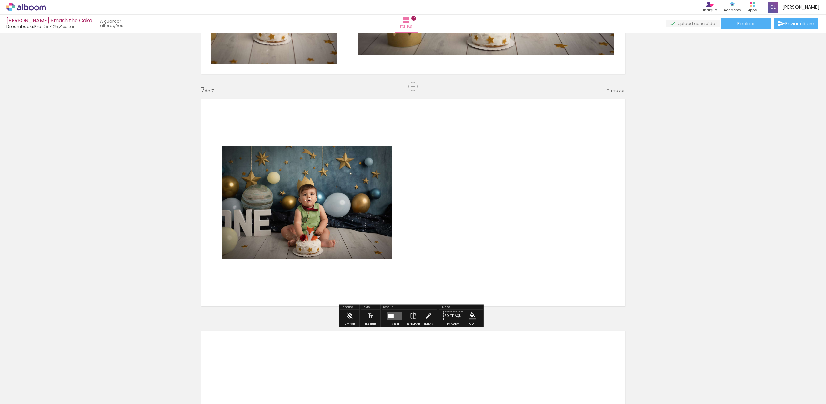
scroll to position [1355, 0]
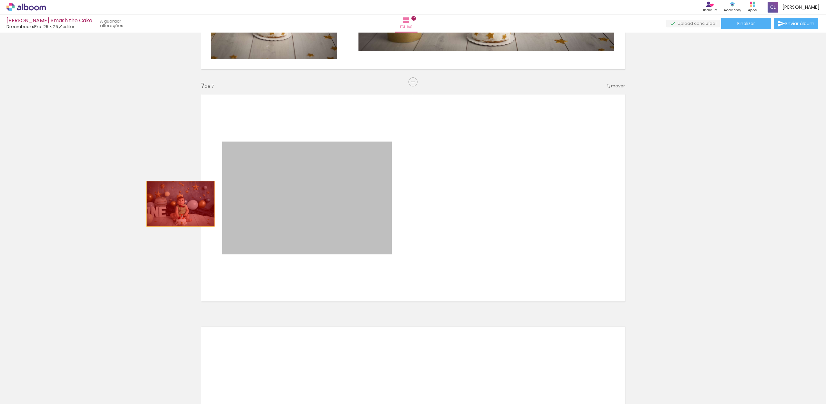
drag, startPoint x: 339, startPoint y: 215, endPoint x: 130, endPoint y: 196, distance: 209.9
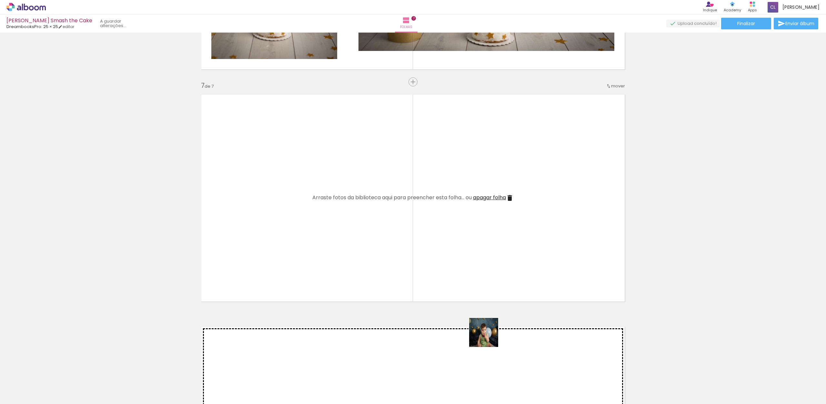
drag, startPoint x: 498, startPoint y: 379, endPoint x: 443, endPoint y: 199, distance: 188.5
click at [436, 199] on quentale-workspace at bounding box center [413, 202] width 826 height 404
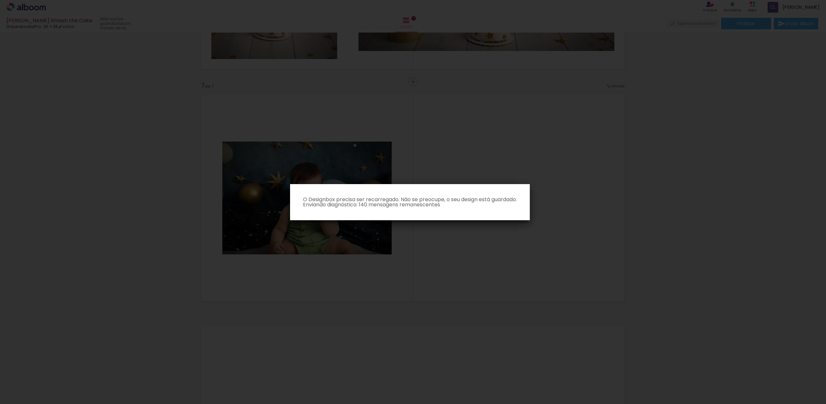
click at [522, 248] on iron-overlay-backdrop at bounding box center [413, 202] width 826 height 404
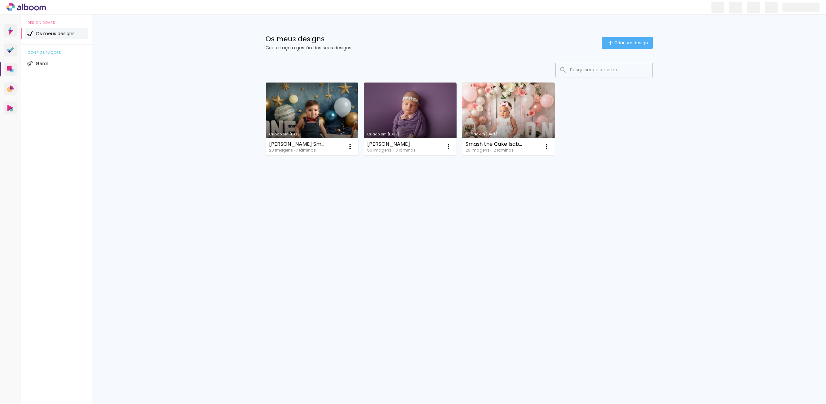
click at [319, 101] on link "Criado em 19/09/25" at bounding box center [312, 119] width 93 height 73
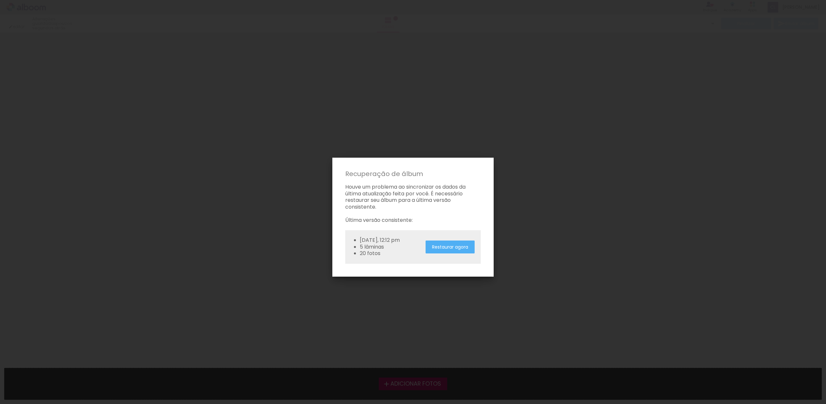
click at [0, 0] on slot "Restaurar agora" at bounding box center [0, 0] width 0 height 0
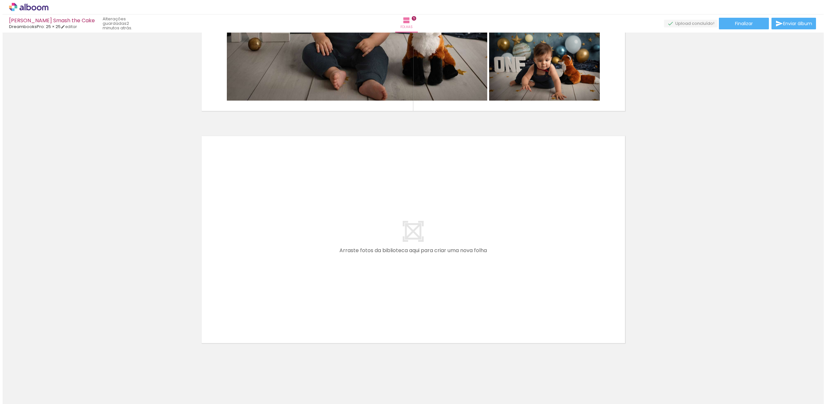
scroll to position [1088, 0]
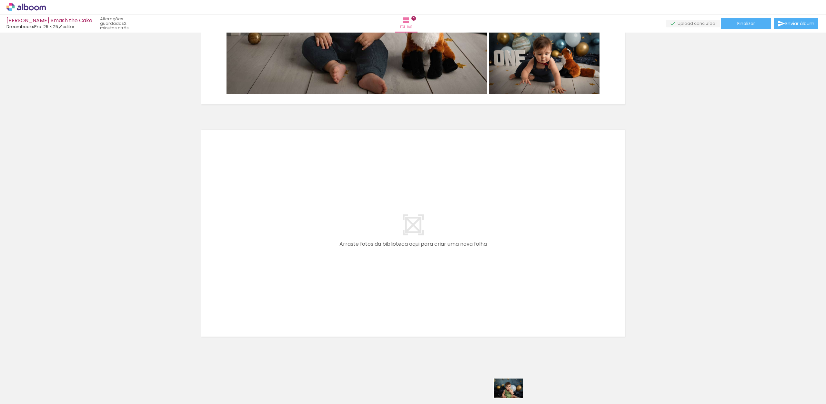
drag, startPoint x: 499, startPoint y: 357, endPoint x: 510, endPoint y: 407, distance: 51.4
click at [510, 404] on html "link( href="../../bower_components/polymer/polymer.html" rel="import" ) picture…" at bounding box center [413, 202] width 826 height 404
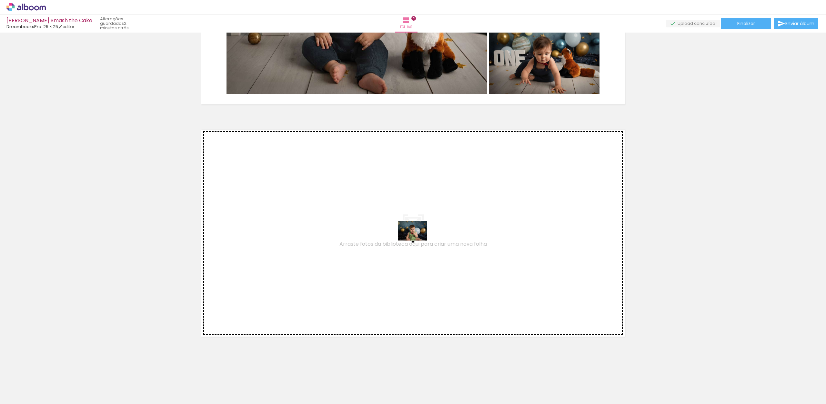
drag, startPoint x: 503, startPoint y: 380, endPoint x: 414, endPoint y: 237, distance: 168.5
click at [414, 237] on quentale-workspace at bounding box center [413, 202] width 826 height 404
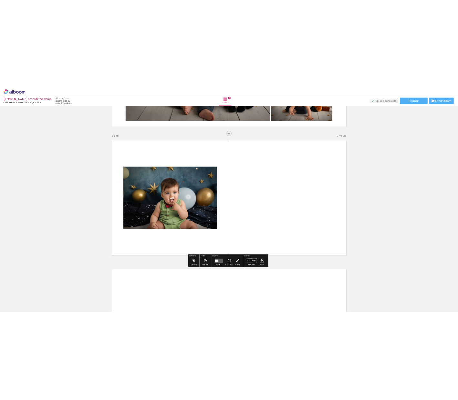
scroll to position [1123, 0]
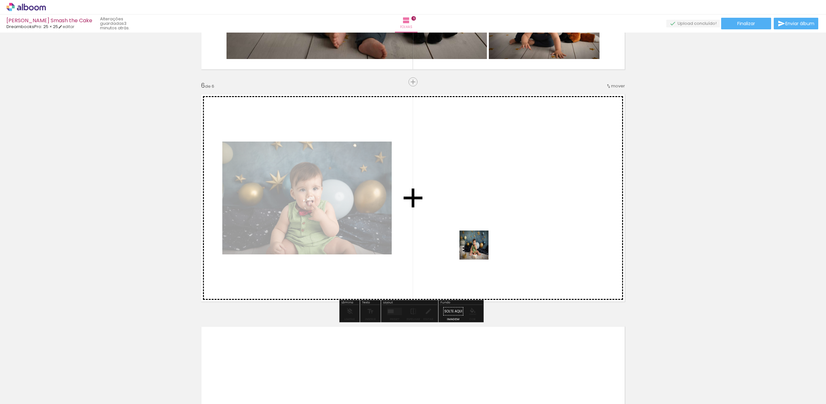
drag, startPoint x: 467, startPoint y: 352, endPoint x: 487, endPoint y: 214, distance: 140.2
click at [487, 214] on quentale-workspace at bounding box center [413, 202] width 826 height 404
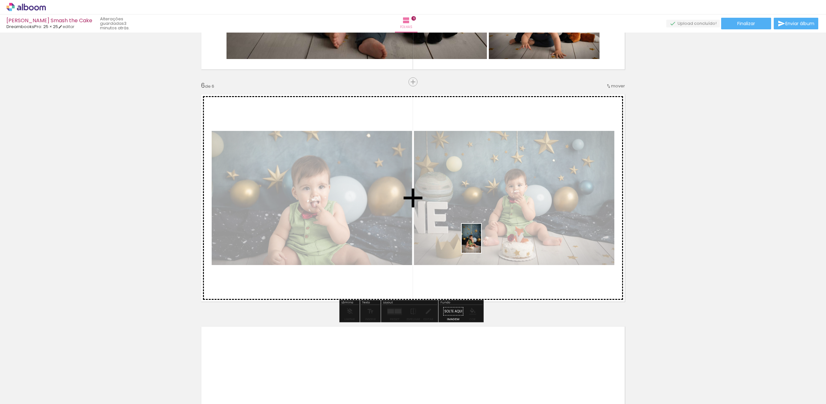
drag, startPoint x: 428, startPoint y: 384, endPoint x: 481, endPoint y: 234, distance: 159.0
click at [484, 237] on quentale-workspace at bounding box center [413, 202] width 826 height 404
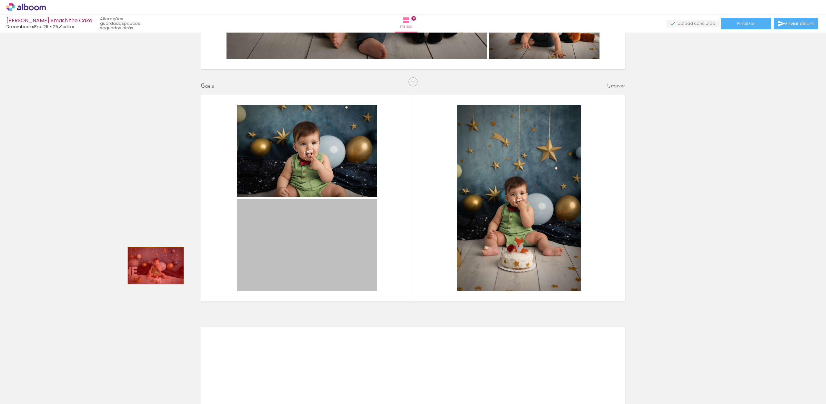
drag, startPoint x: 285, startPoint y: 245, endPoint x: 121, endPoint y: 275, distance: 166.3
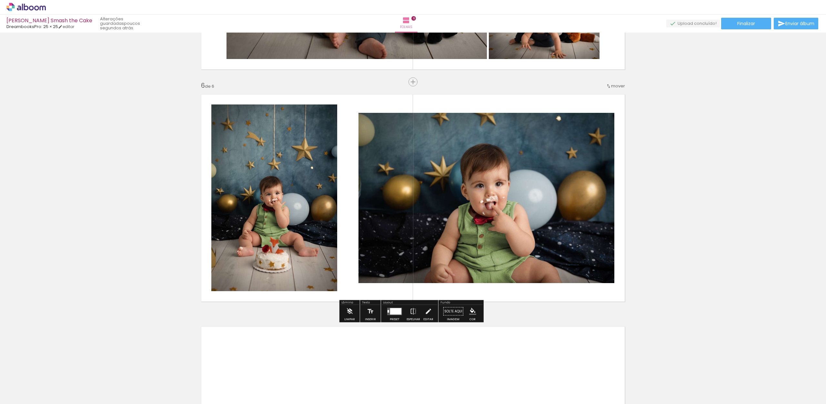
click at [240, 133] on quentale-photo at bounding box center [274, 198] width 126 height 187
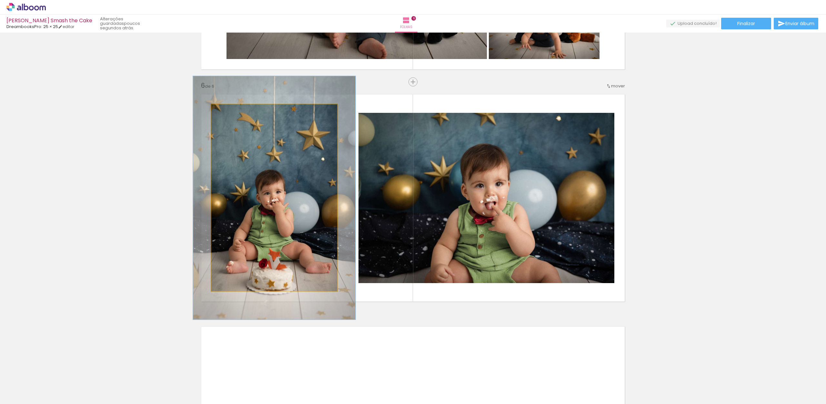
drag, startPoint x: 223, startPoint y: 113, endPoint x: 239, endPoint y: 125, distance: 20.7
type paper-slider "129"
click at [230, 113] on div at bounding box center [233, 111] width 6 height 6
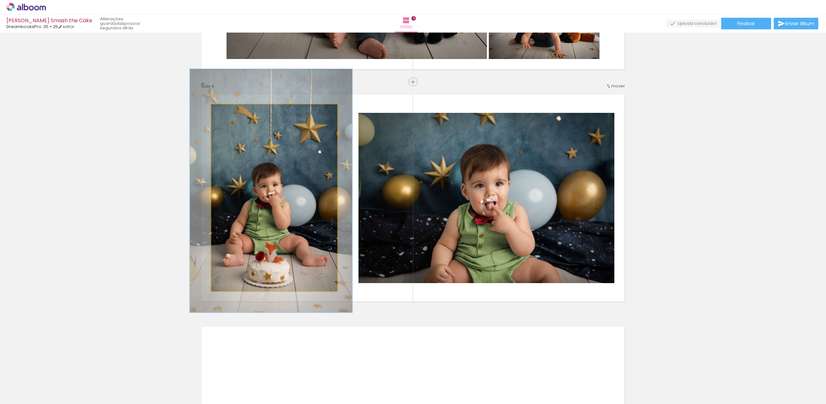
drag, startPoint x: 269, startPoint y: 181, endPoint x: 266, endPoint y: 175, distance: 6.7
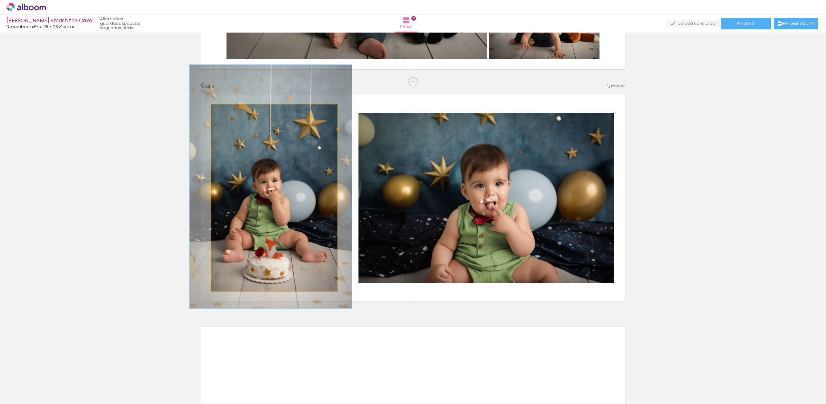
drag, startPoint x: 267, startPoint y: 182, endPoint x: 267, endPoint y: 178, distance: 3.5
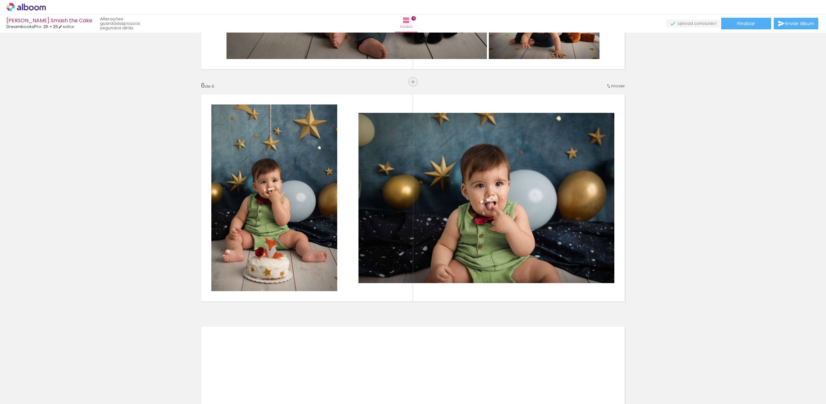
drag, startPoint x: 488, startPoint y: 346, endPoint x: 627, endPoint y: 290, distance: 149.6
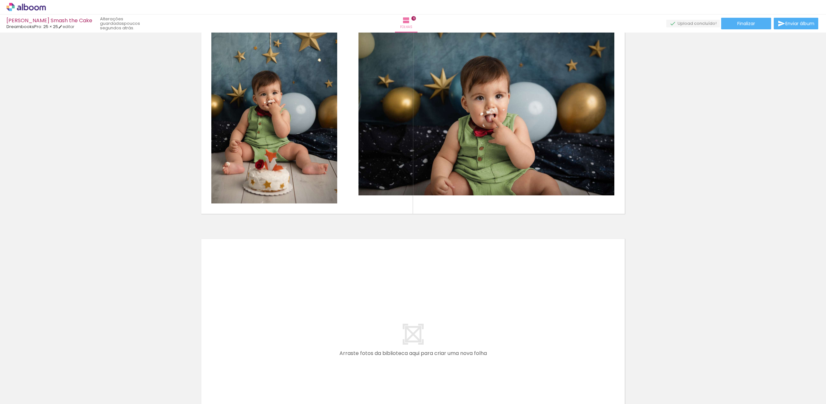
scroll to position [1239, 0]
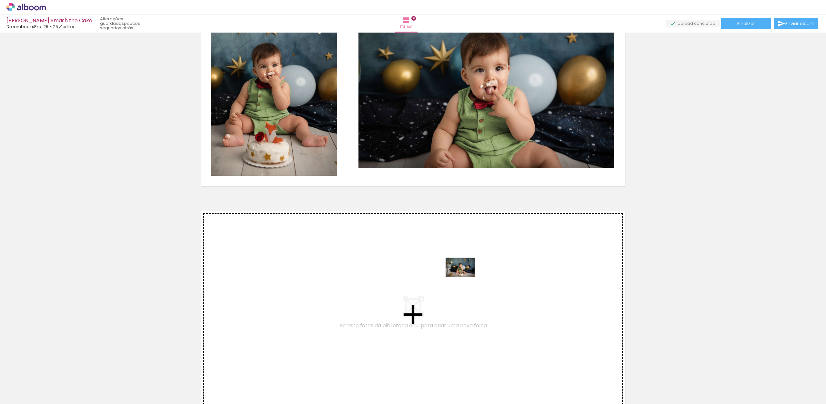
drag, startPoint x: 466, startPoint y: 339, endPoint x: 467, endPoint y: 278, distance: 61.3
click at [467, 278] on quentale-workspace at bounding box center [413, 202] width 826 height 404
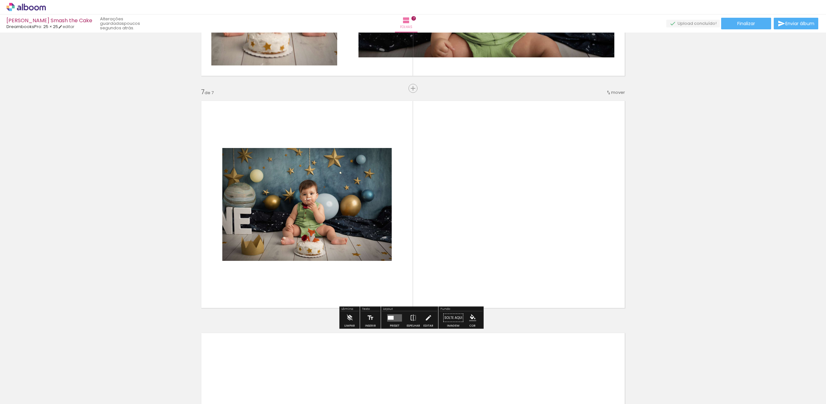
scroll to position [1355, 0]
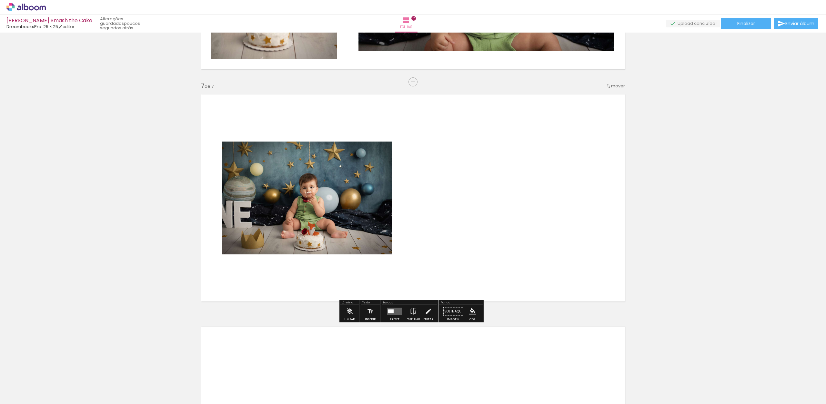
click at [390, 313] on div at bounding box center [391, 311] width 6 height 4
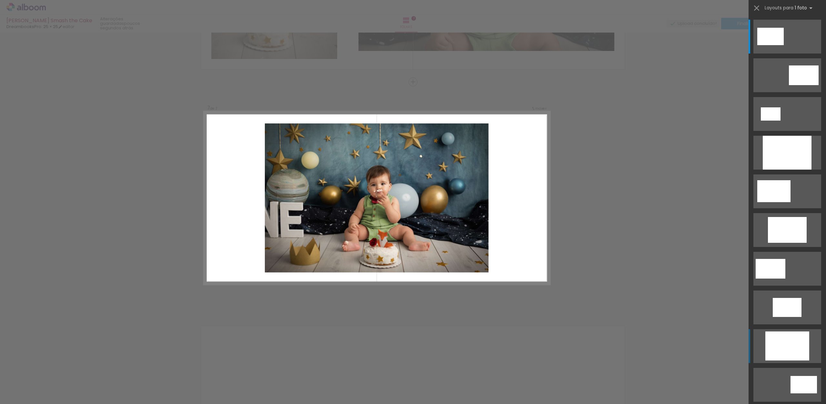
click at [801, 346] on div at bounding box center [787, 346] width 44 height 29
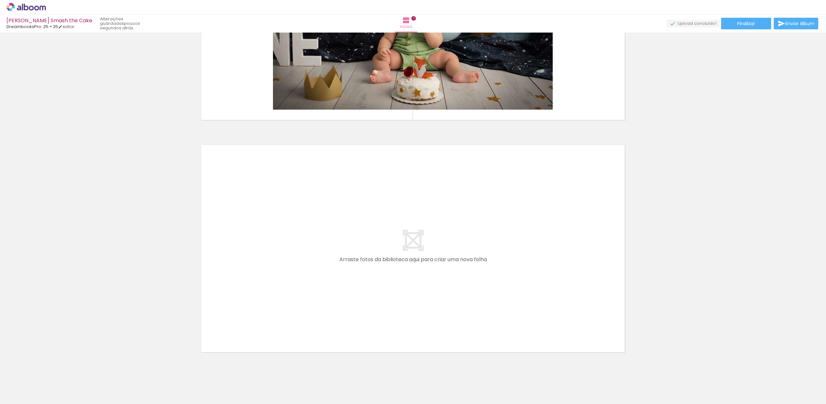
scroll to position [1535, 0]
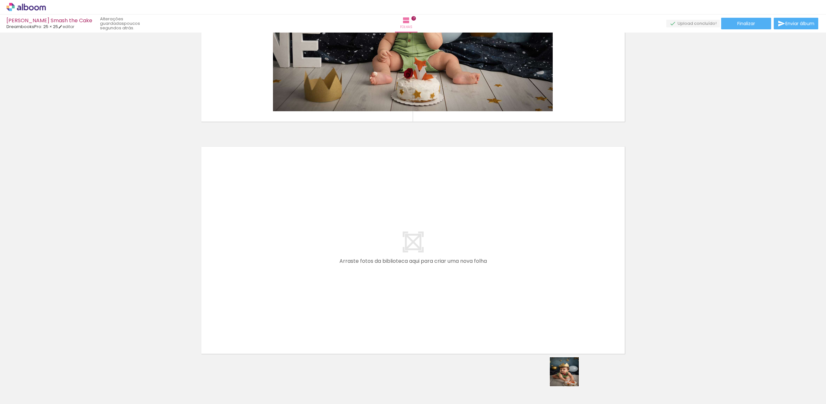
drag, startPoint x: 569, startPoint y: 377, endPoint x: 492, endPoint y: 293, distance: 113.7
click at [492, 293] on quentale-workspace at bounding box center [413, 202] width 826 height 404
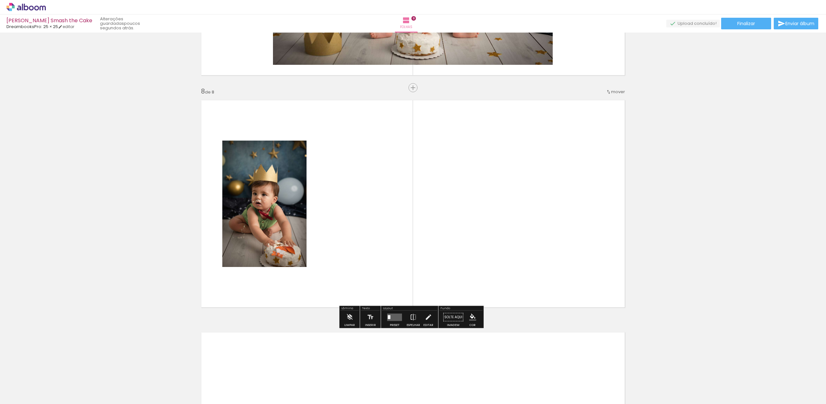
scroll to position [1588, 0]
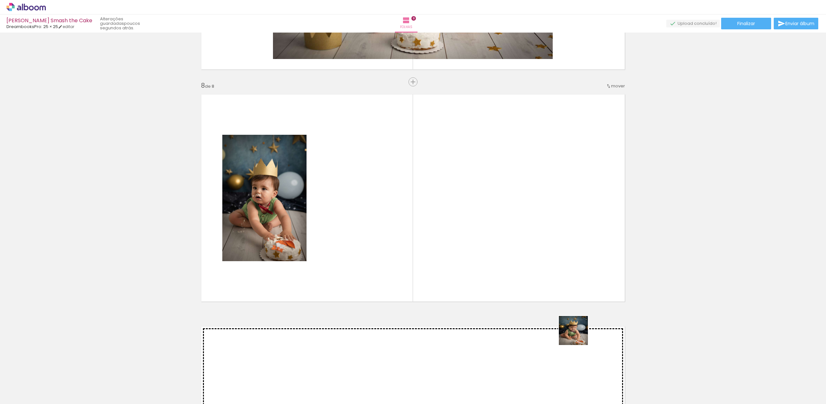
drag, startPoint x: 578, startPoint y: 336, endPoint x: 498, endPoint y: 209, distance: 149.7
click at [496, 219] on quentale-workspace at bounding box center [413, 202] width 826 height 404
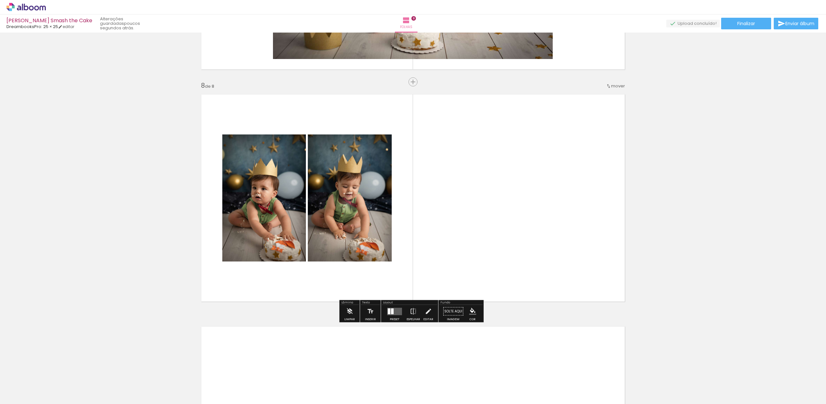
click at [395, 310] on quentale-layouter at bounding box center [394, 311] width 15 height 7
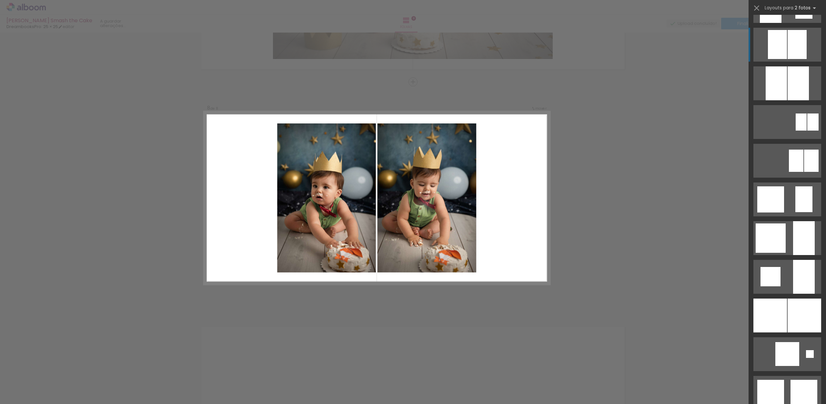
scroll to position [364, 0]
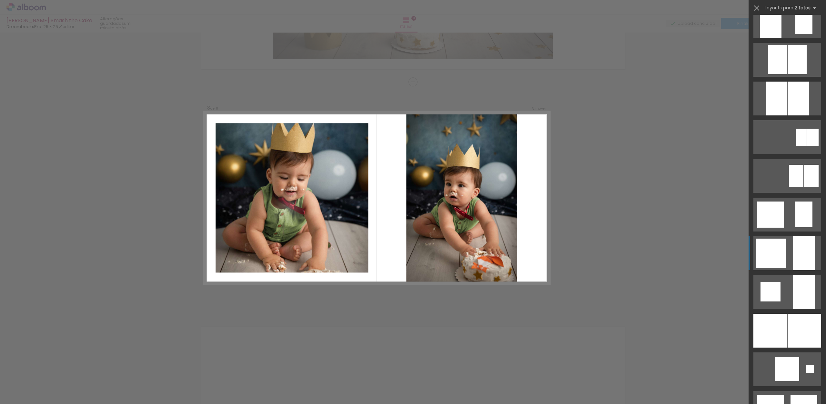
click at [800, 259] on div at bounding box center [804, 254] width 22 height 34
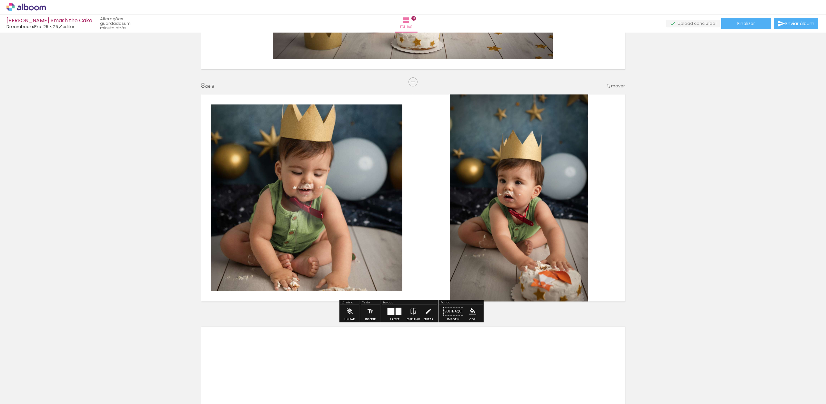
click at [320, 208] on quentale-photo at bounding box center [306, 198] width 191 height 187
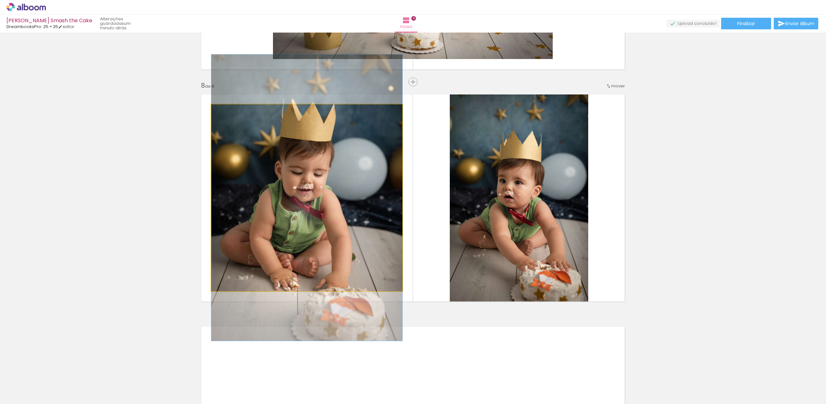
drag, startPoint x: 304, startPoint y: 171, endPoint x: 312, endPoint y: 174, distance: 8.9
click at [302, 171] on quentale-photo at bounding box center [306, 198] width 191 height 187
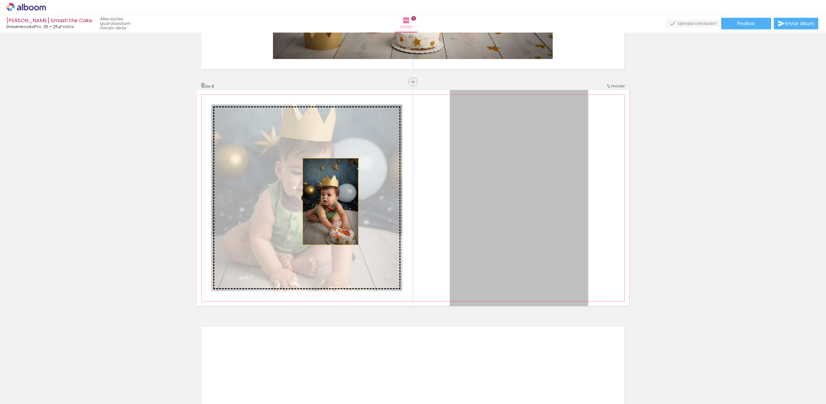
drag, startPoint x: 498, startPoint y: 200, endPoint x: 329, endPoint y: 201, distance: 168.5
click at [0, 0] on slot at bounding box center [0, 0] width 0 height 0
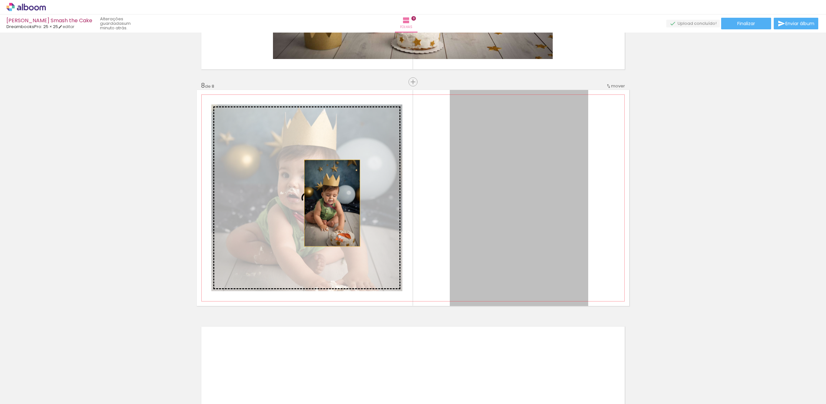
drag, startPoint x: 484, startPoint y: 199, endPoint x: 318, endPoint y: 204, distance: 165.6
click at [0, 0] on slot at bounding box center [0, 0] width 0 height 0
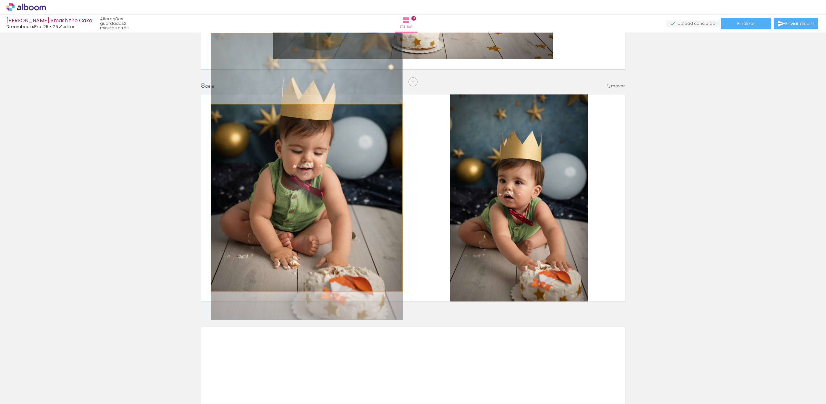
drag, startPoint x: 318, startPoint y: 224, endPoint x: 320, endPoint y: 202, distance: 21.4
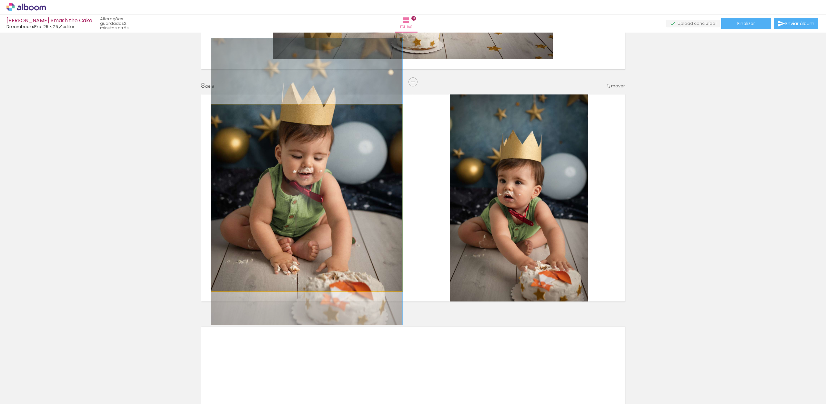
drag, startPoint x: 328, startPoint y: 203, endPoint x: 326, endPoint y: 210, distance: 6.9
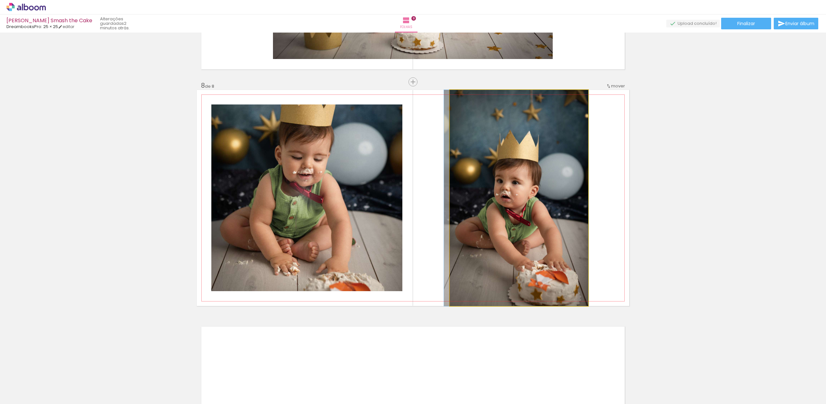
drag, startPoint x: 501, startPoint y: 189, endPoint x: 327, endPoint y: 204, distance: 174.2
click at [0, 0] on slot at bounding box center [0, 0] width 0 height 0
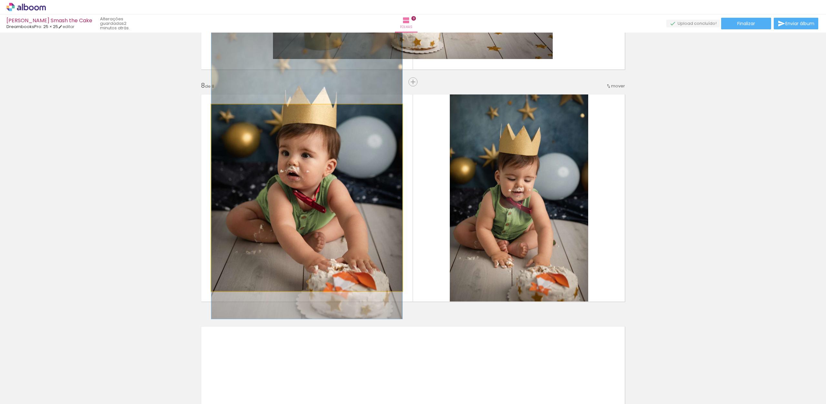
drag, startPoint x: 349, startPoint y: 237, endPoint x: 347, endPoint y: 210, distance: 26.2
drag, startPoint x: 346, startPoint y: 219, endPoint x: 347, endPoint y: 227, distance: 7.2
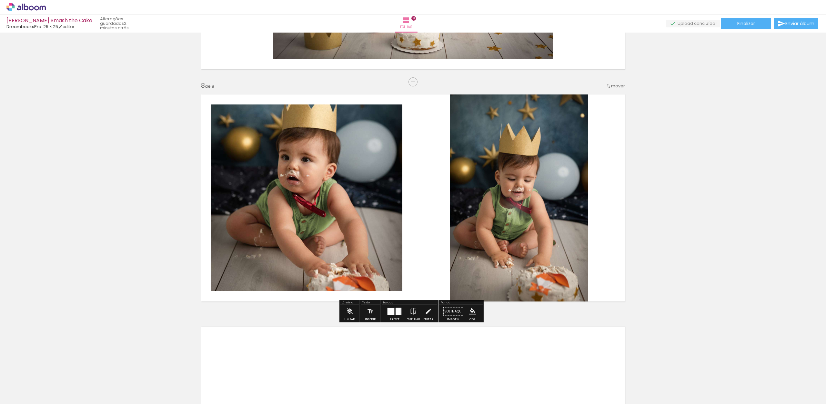
click at [392, 310] on div at bounding box center [391, 311] width 7 height 7
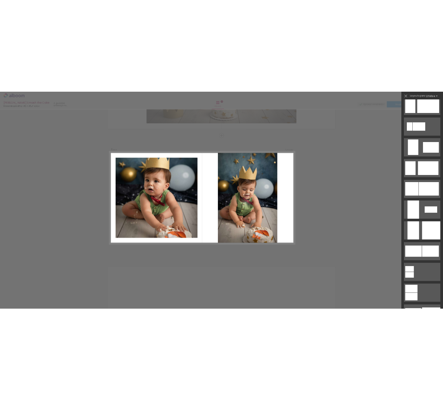
scroll to position [581, 0]
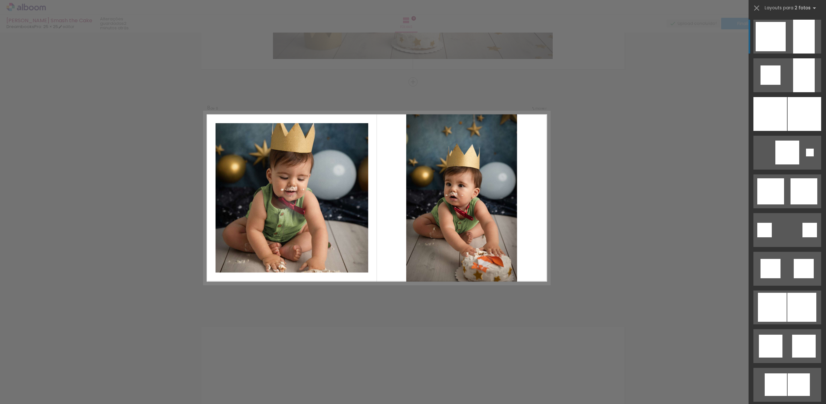
drag, startPoint x: 821, startPoint y: 193, endPoint x: 819, endPoint y: 210, distance: 17.8
click at [822, 213] on div at bounding box center [787, 210] width 77 height 390
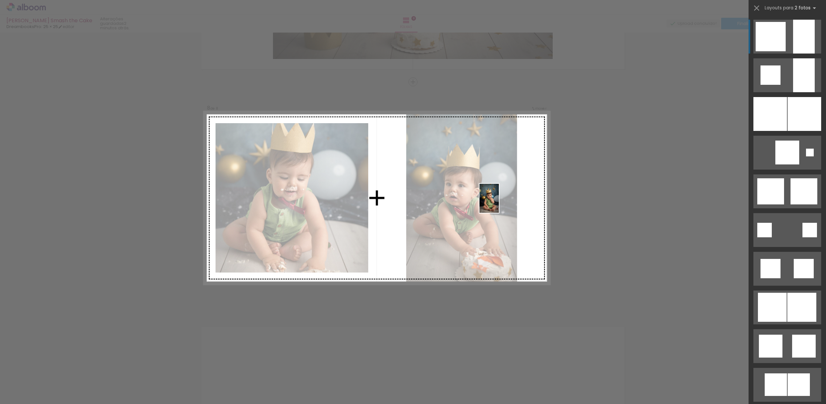
drag, startPoint x: 646, startPoint y: 381, endPoint x: 498, endPoint y: 191, distance: 240.9
click at [499, 203] on quentale-workspace at bounding box center [413, 202] width 826 height 404
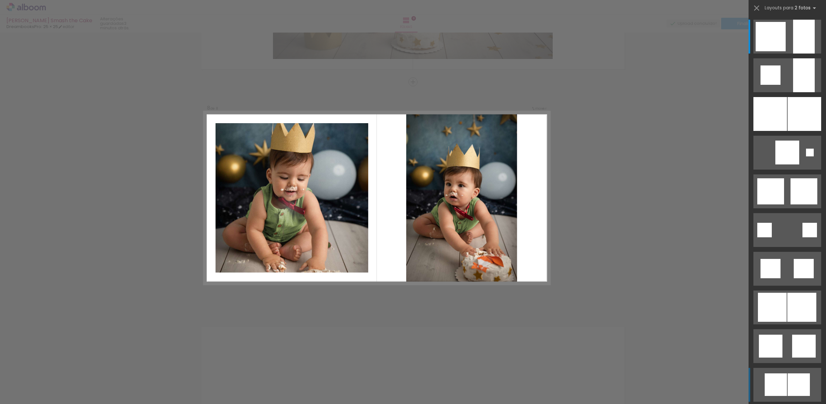
drag, startPoint x: 501, startPoint y: 195, endPoint x: 426, endPoint y: 181, distance: 75.8
click at [341, 205] on quentale-layouter at bounding box center [377, 198] width 346 height 173
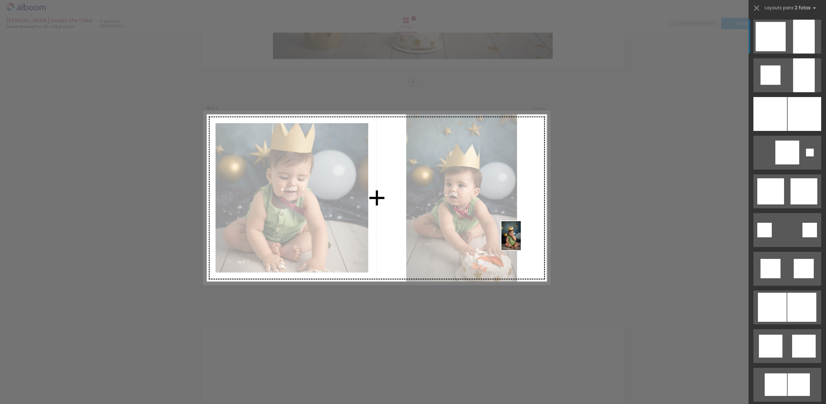
drag, startPoint x: 643, startPoint y: 383, endPoint x: 501, endPoint y: 214, distance: 220.2
click at [505, 213] on quentale-workspace at bounding box center [413, 202] width 826 height 404
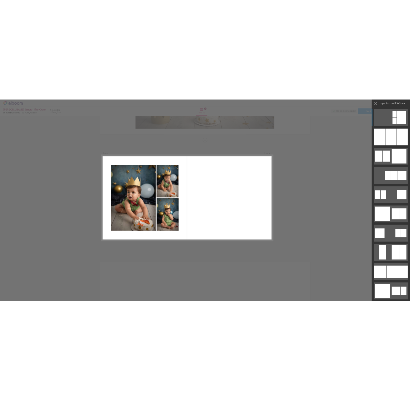
scroll to position [0, 0]
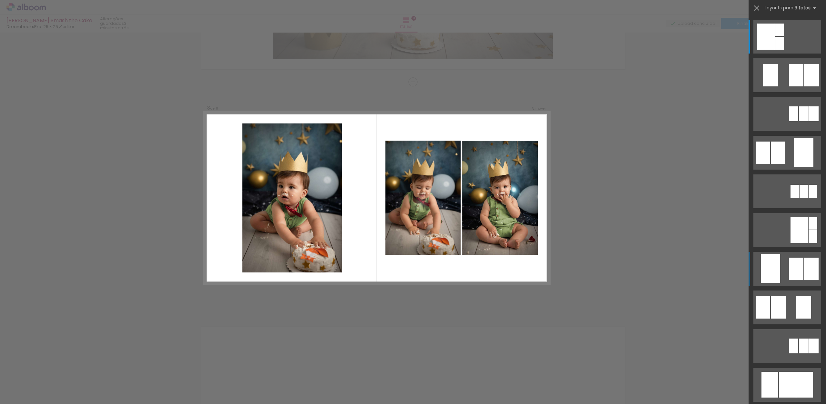
click at [808, 271] on div at bounding box center [811, 269] width 15 height 22
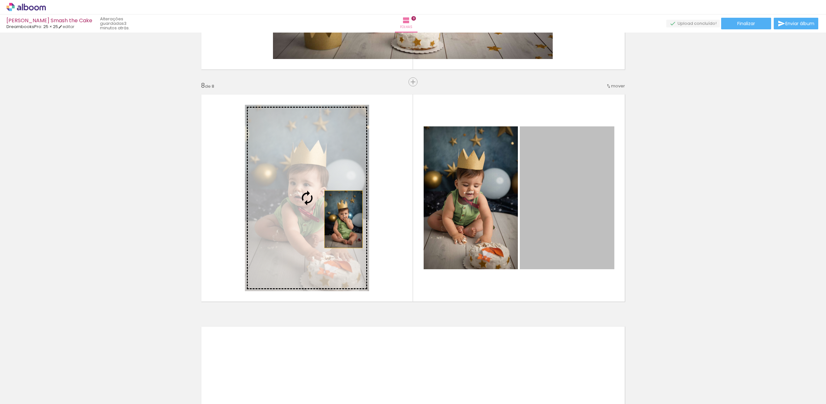
drag, startPoint x: 573, startPoint y: 214, endPoint x: 338, endPoint y: 219, distance: 235.0
click at [0, 0] on slot at bounding box center [0, 0] width 0 height 0
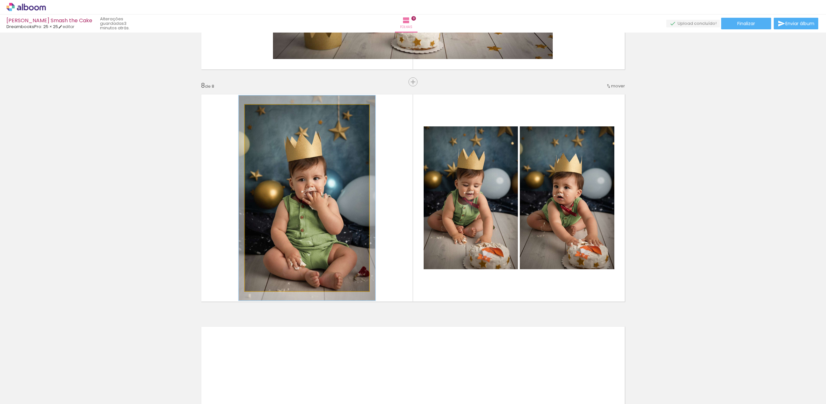
type paper-slider "112"
click at [260, 111] on div at bounding box center [262, 112] width 6 height 6
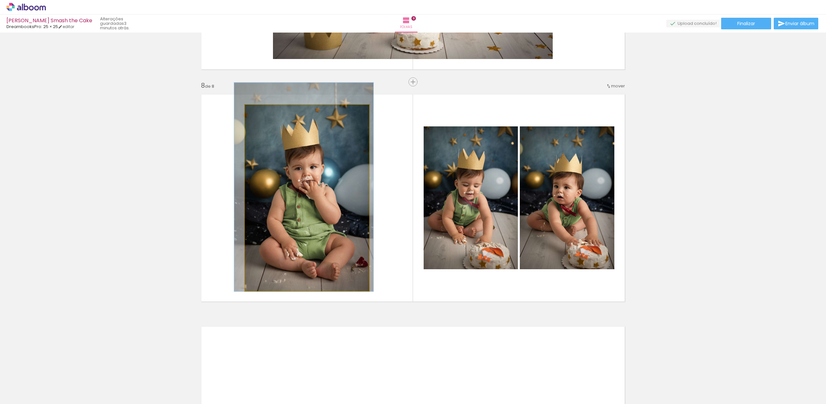
drag, startPoint x: 303, startPoint y: 187, endPoint x: 299, endPoint y: 177, distance: 10.3
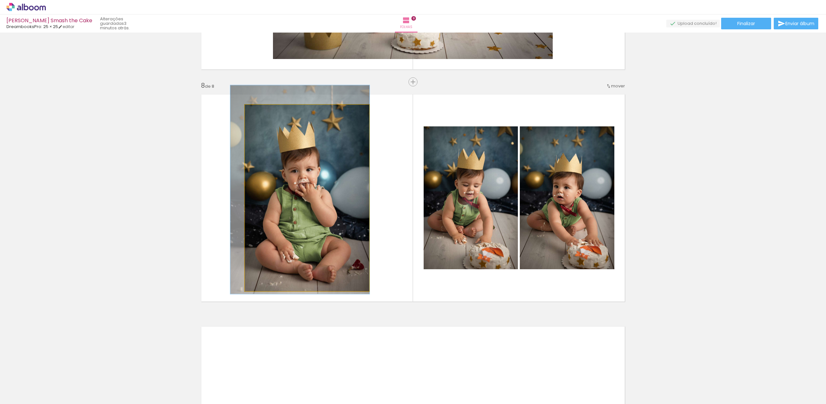
drag, startPoint x: 302, startPoint y: 176, endPoint x: 308, endPoint y: 179, distance: 7.0
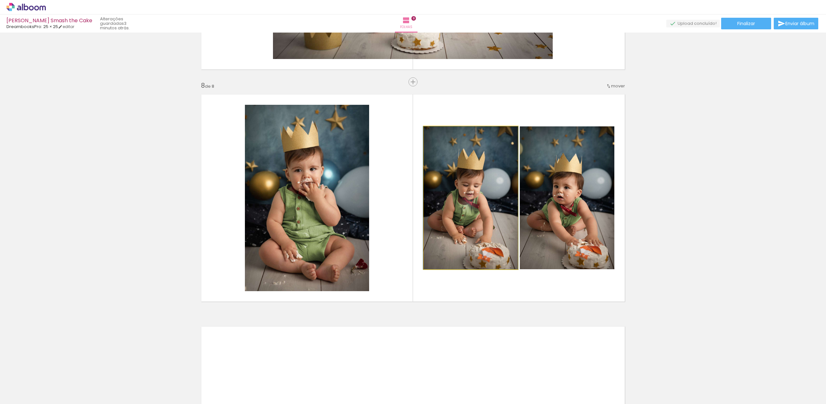
drag, startPoint x: 485, startPoint y: 220, endPoint x: 487, endPoint y: 217, distance: 3.9
click at [485, 220] on quentale-photo at bounding box center [471, 197] width 94 height 143
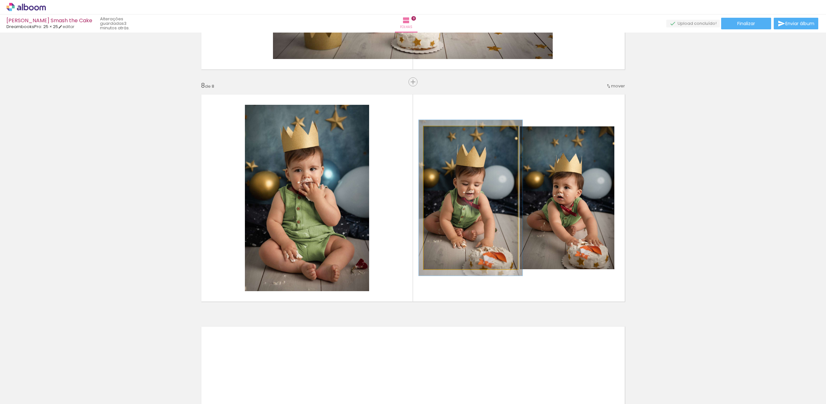
type paper-slider "109"
click at [438, 134] on div at bounding box center [441, 133] width 6 height 6
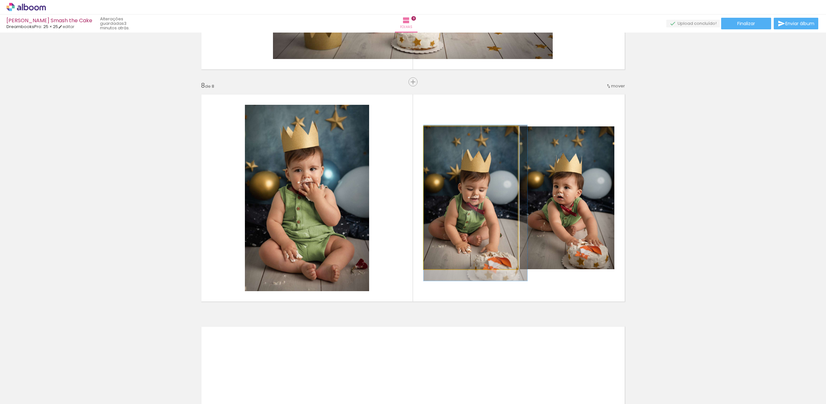
drag, startPoint x: 456, startPoint y: 186, endPoint x: 462, endPoint y: 191, distance: 7.5
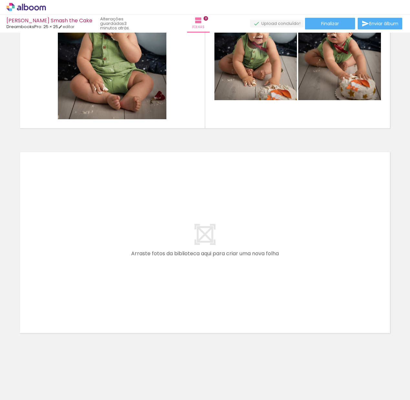
scroll to position [0, 368]
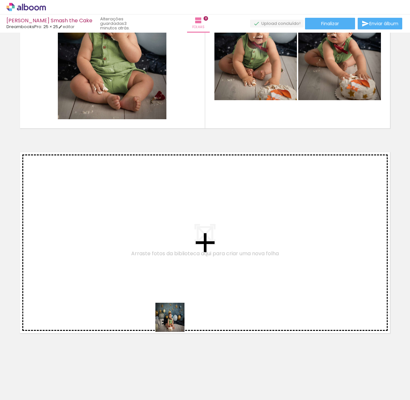
drag, startPoint x: 175, startPoint y: 322, endPoint x: 179, endPoint y: 256, distance: 65.7
click at [179, 256] on quentale-workspace at bounding box center [205, 200] width 410 height 400
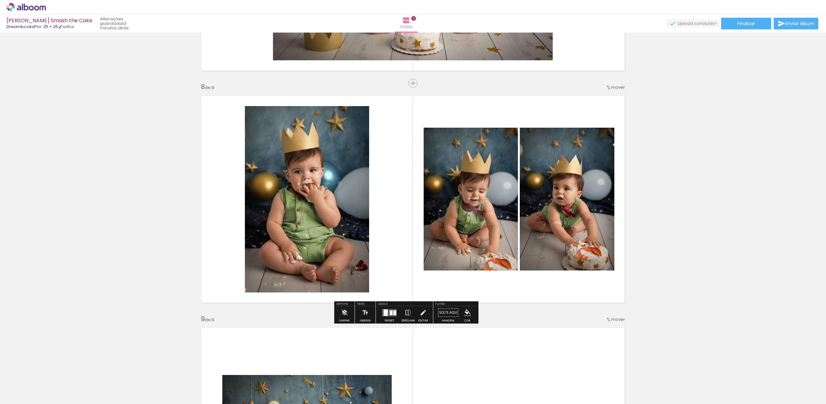
scroll to position [0, 0]
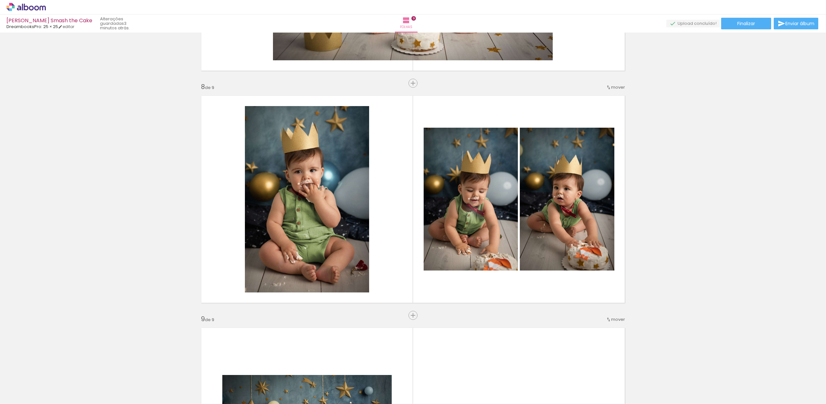
drag, startPoint x: 821, startPoint y: 308, endPoint x: 820, endPoint y: 319, distance: 11.3
click at [823, 320] on div "Inserir folha 1 de 9 Inserir folha 2 de 9 Inserir folha 3 de 9 Inserir folha 4 …" at bounding box center [413, 219] width 826 height 372
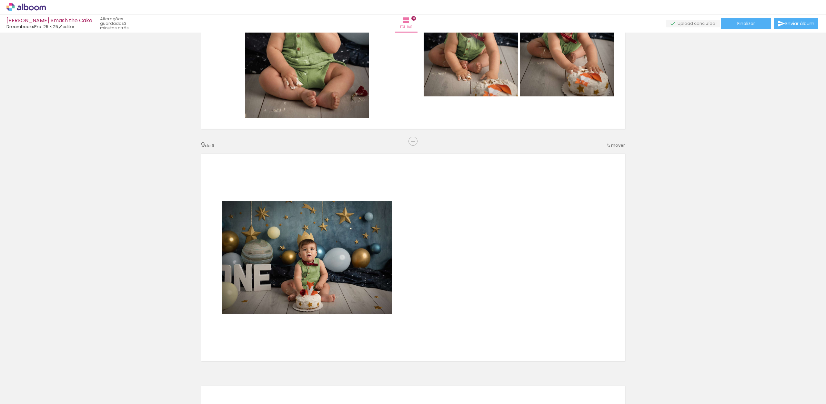
scroll to position [1786, 0]
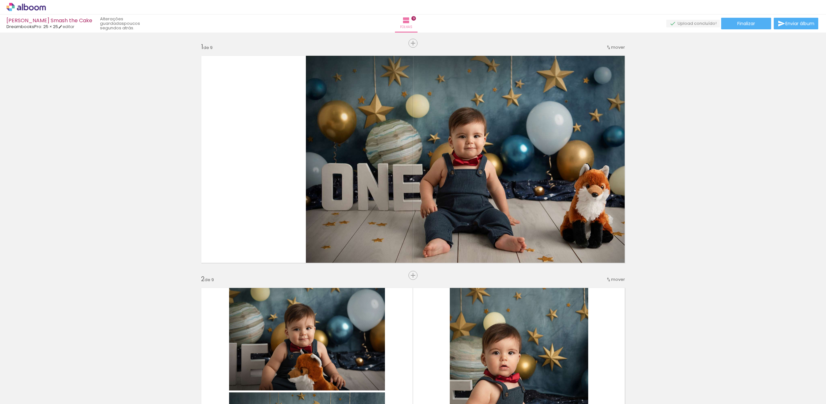
scroll to position [1786, 0]
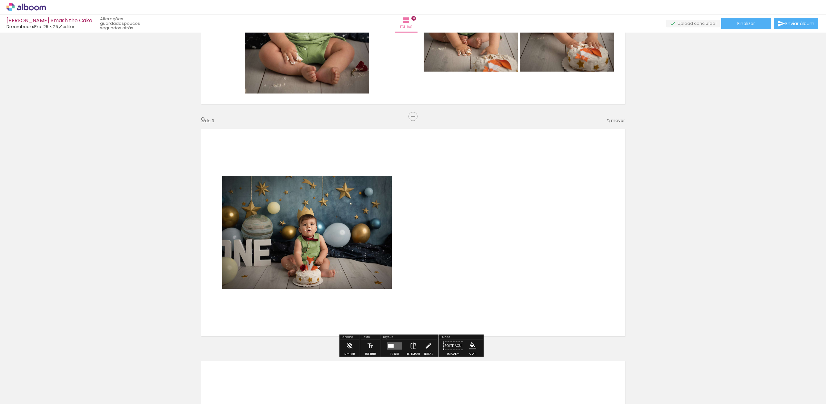
drag, startPoint x: 385, startPoint y: 181, endPoint x: 382, endPoint y: 196, distance: 14.8
click at [382, 198] on quentale-layouter at bounding box center [413, 233] width 432 height 216
click at [381, 196] on quentale-photo at bounding box center [306, 232] width 169 height 113
drag, startPoint x: 389, startPoint y: 343, endPoint x: 390, endPoint y: 338, distance: 5.2
click at [389, 344] on div at bounding box center [391, 346] width 6 height 4
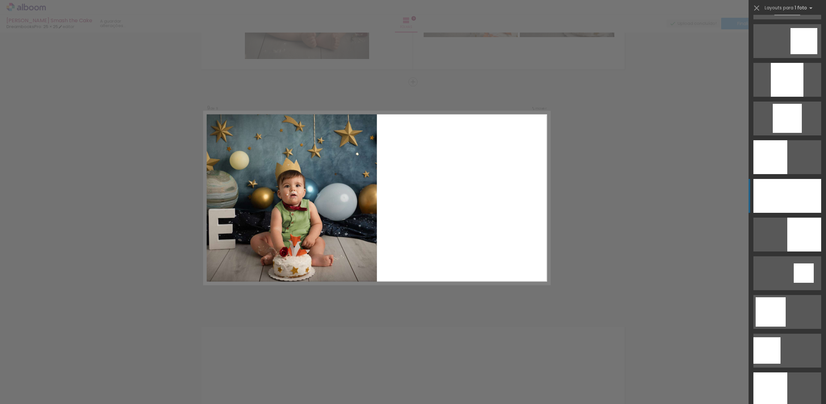
scroll to position [541, 0]
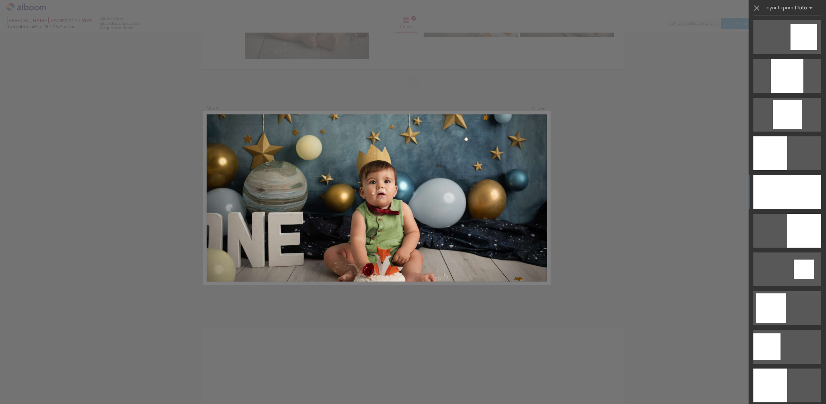
click at [801, 188] on div at bounding box center [788, 192] width 68 height 34
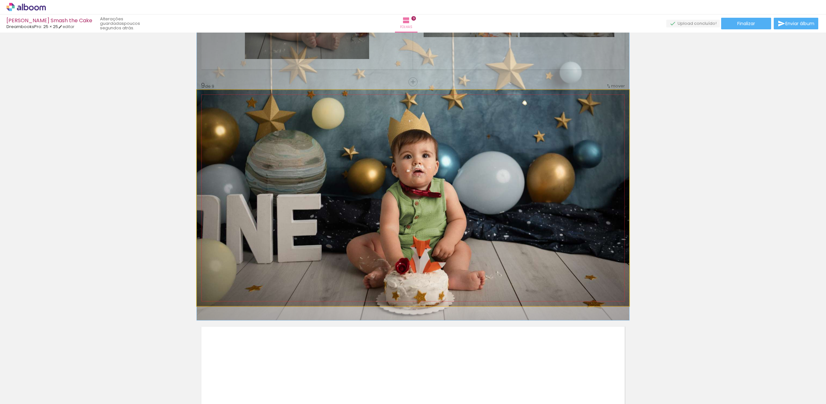
drag, startPoint x: 432, startPoint y: 210, endPoint x: 435, endPoint y: 189, distance: 21.1
click at [440, 207] on quentale-photo at bounding box center [413, 198] width 432 height 216
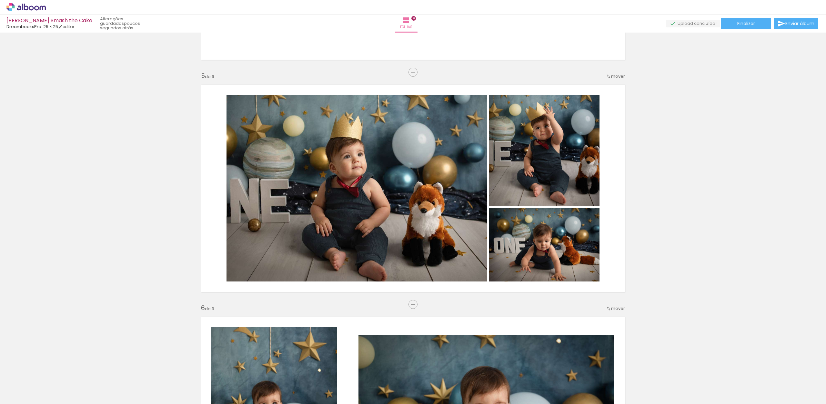
scroll to position [905, 0]
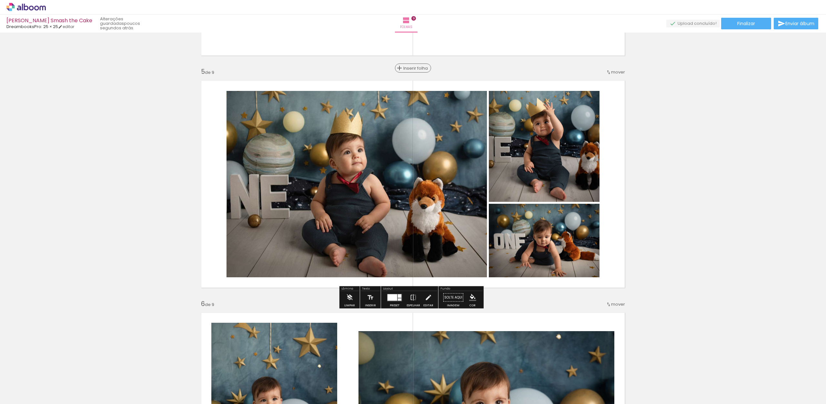
click at [409, 66] on span "Inserir folha" at bounding box center [415, 68] width 25 height 4
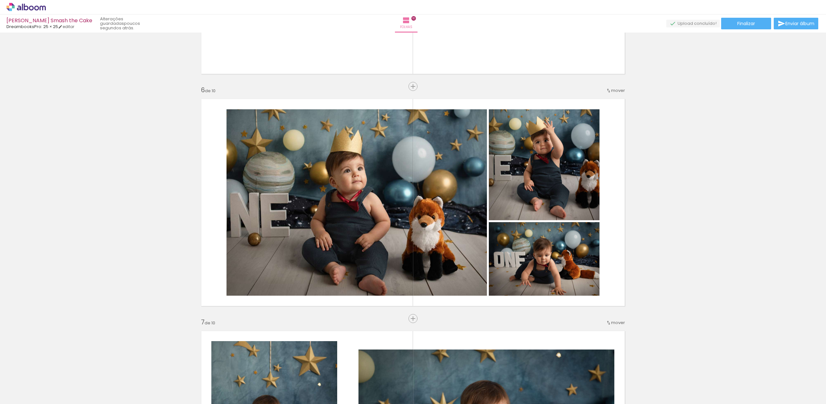
scroll to position [1116, 0]
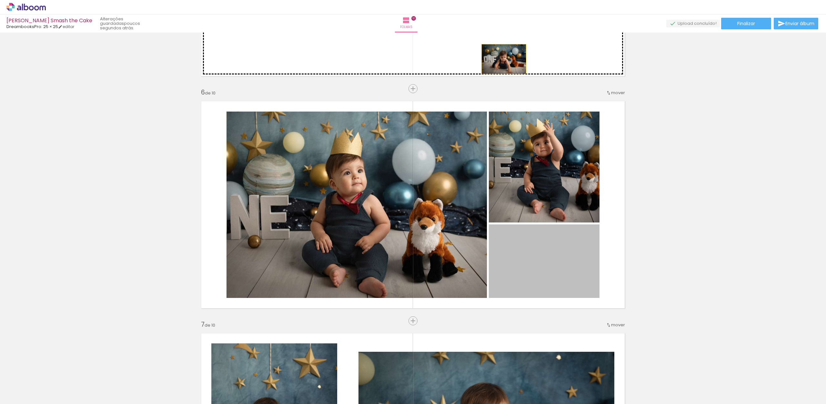
drag, startPoint x: 562, startPoint y: 279, endPoint x: 507, endPoint y: 55, distance: 230.2
click at [502, 60] on div "Inserir folha 1 de 10 Inserir folha 2 de 10 Inserir folha 3 de 10 Inserir folha…" at bounding box center [413, 197] width 826 height 2556
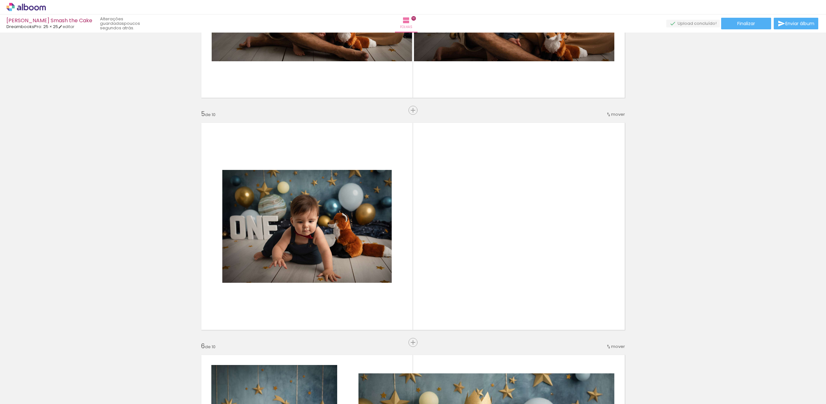
scroll to position [867, 0]
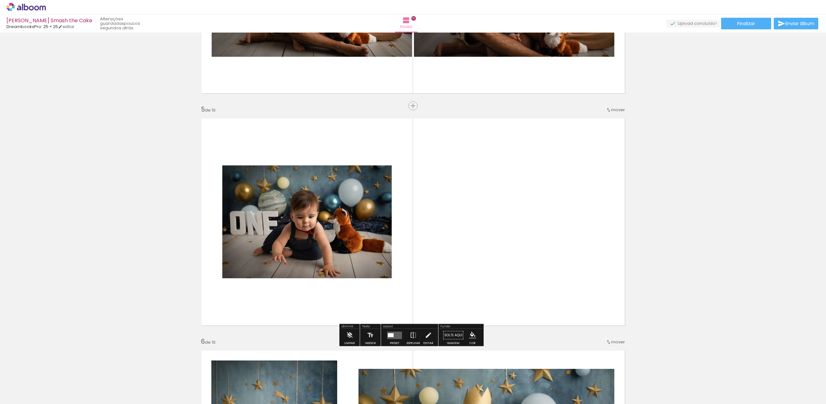
drag, startPoint x: 392, startPoint y: 150, endPoint x: 376, endPoint y: 185, distance: 38.7
click at [373, 185] on quentale-layouter at bounding box center [413, 222] width 432 height 216
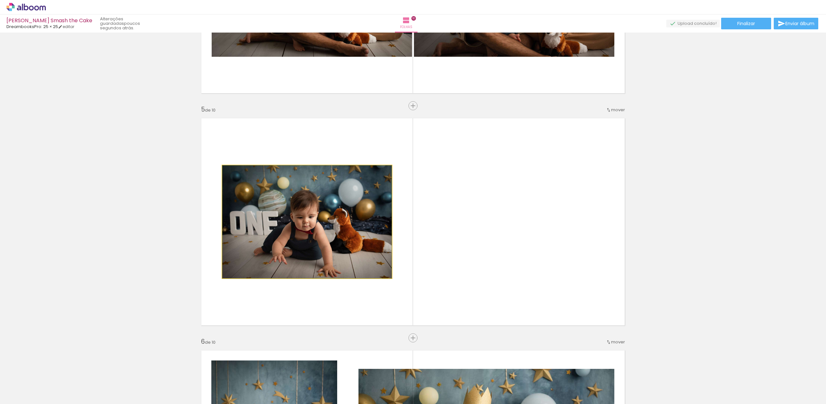
drag, startPoint x: 373, startPoint y: 185, endPoint x: 390, endPoint y: 187, distance: 17.2
click at [373, 185] on quentale-photo at bounding box center [306, 222] width 169 height 113
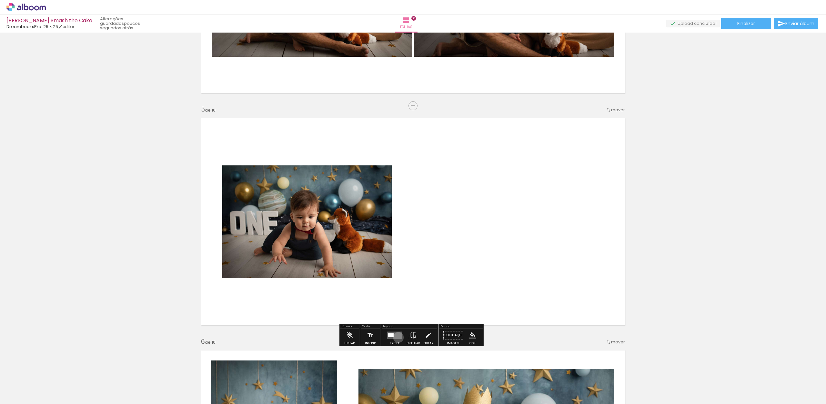
drag, startPoint x: 397, startPoint y: 337, endPoint x: 431, endPoint y: 330, distance: 34.4
click at [398, 337] on quentale-layouter at bounding box center [394, 335] width 15 height 7
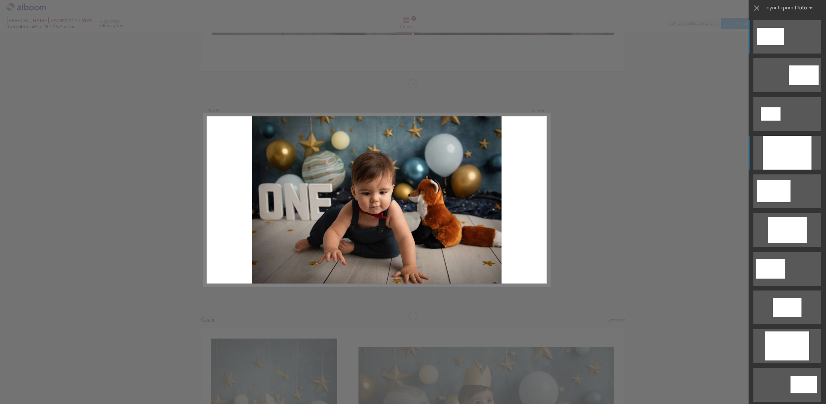
scroll to position [891, 0]
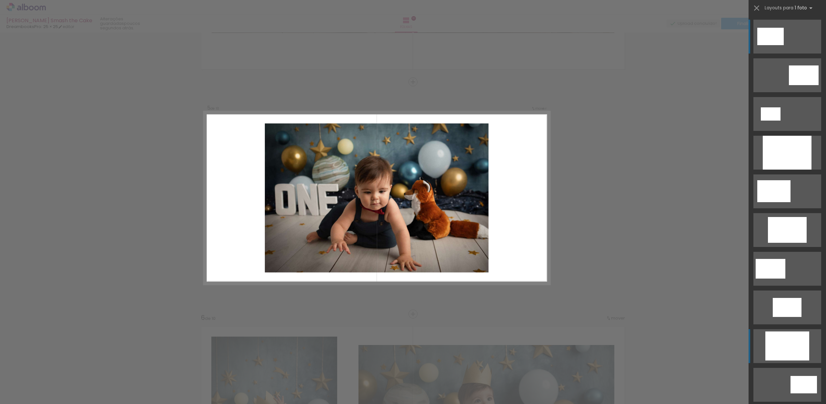
click at [788, 343] on div at bounding box center [787, 346] width 44 height 29
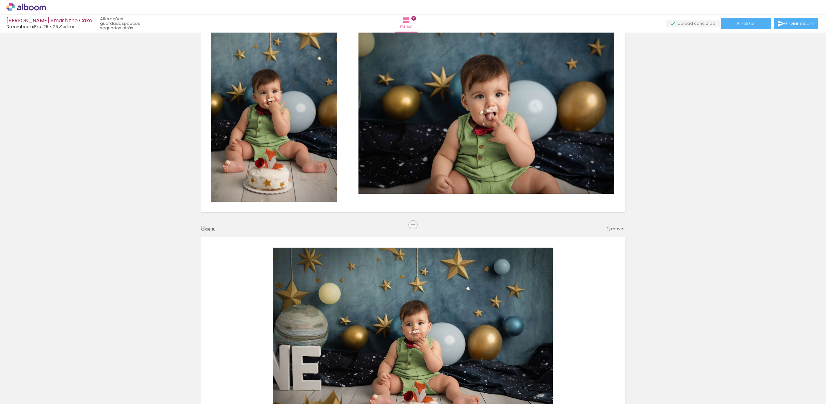
scroll to position [1497, 0]
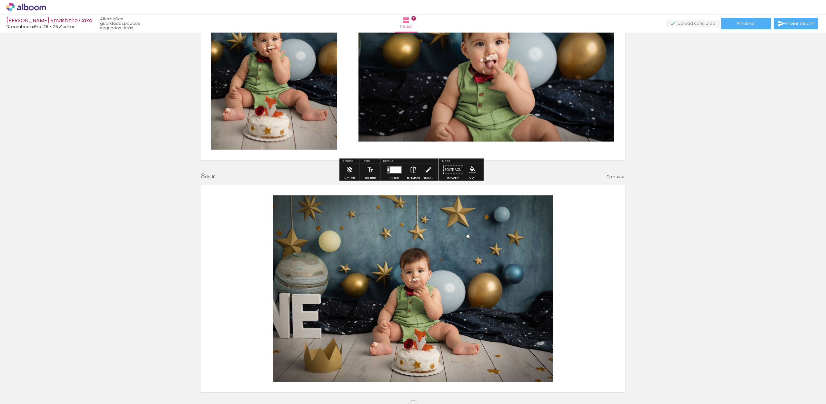
drag, startPoint x: 581, startPoint y: 186, endPoint x: 579, endPoint y: 92, distance: 93.9
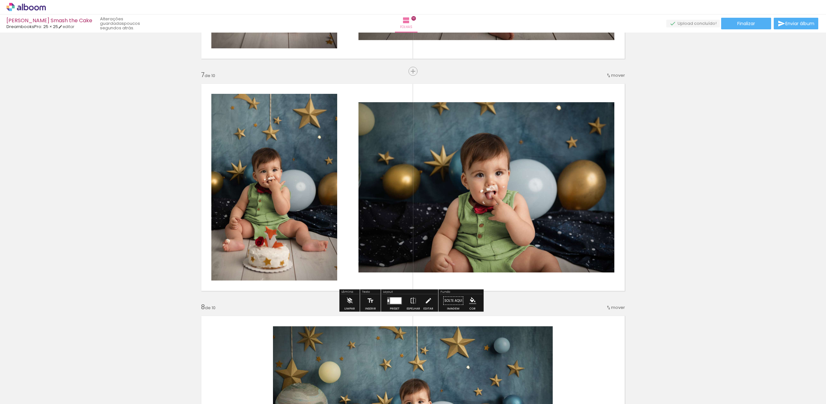
scroll to position [1364, 0]
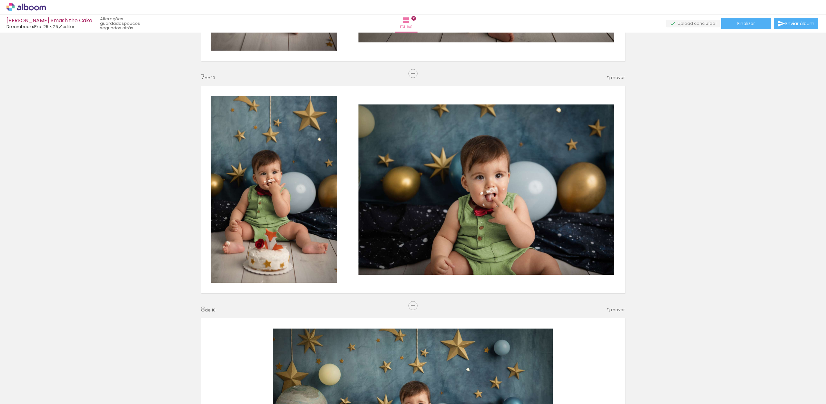
click at [618, 310] on span "mover" at bounding box center [618, 310] width 14 height 6
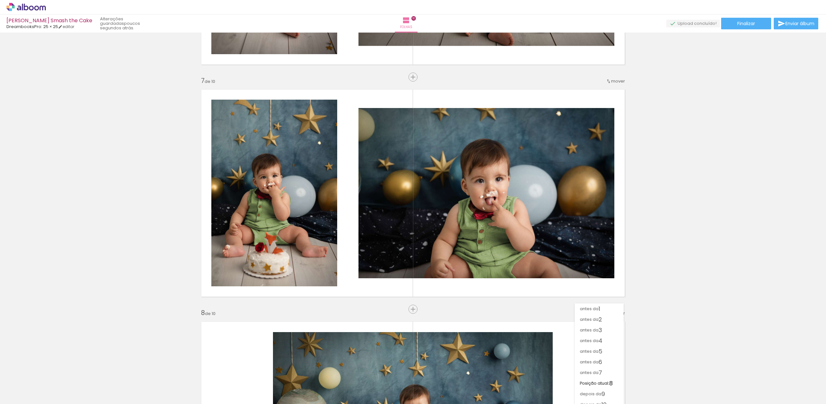
scroll to position [1362, 0]
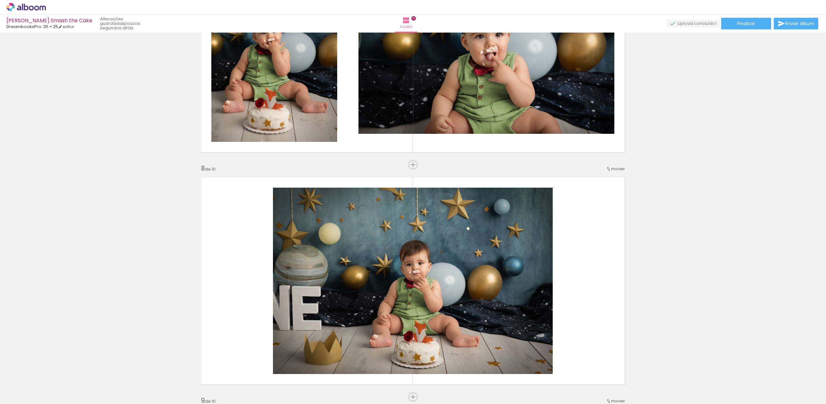
scroll to position [1507, 0]
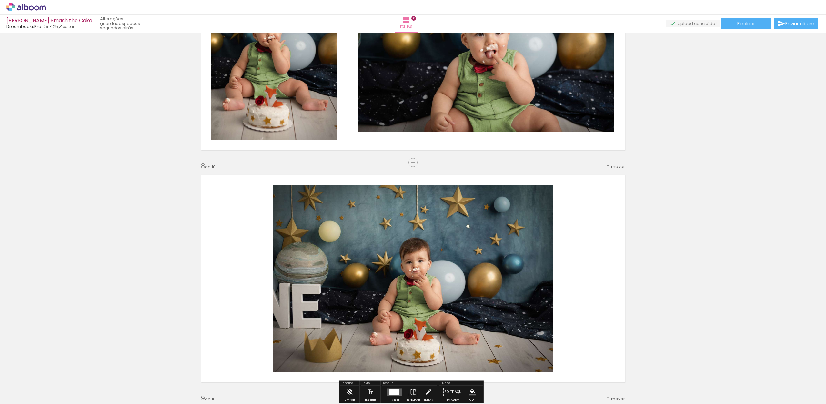
click at [612, 164] on span "mover" at bounding box center [618, 167] width 14 height 6
click at [596, 230] on span "antes da" at bounding box center [589, 229] width 19 height 11
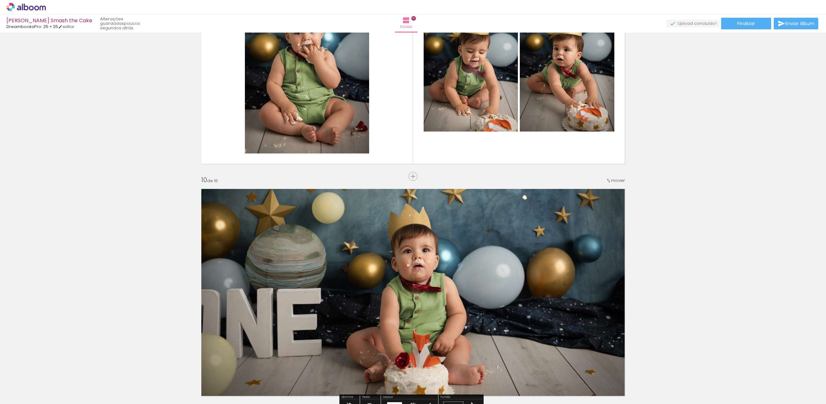
scroll to position [1958, 0]
click at [611, 181] on span "mover" at bounding box center [618, 180] width 14 height 6
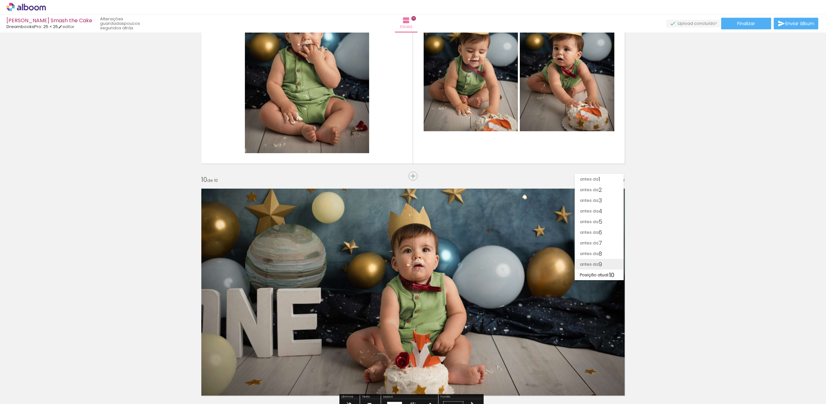
click at [603, 263] on paper-item "antes da 9" at bounding box center [599, 264] width 49 height 11
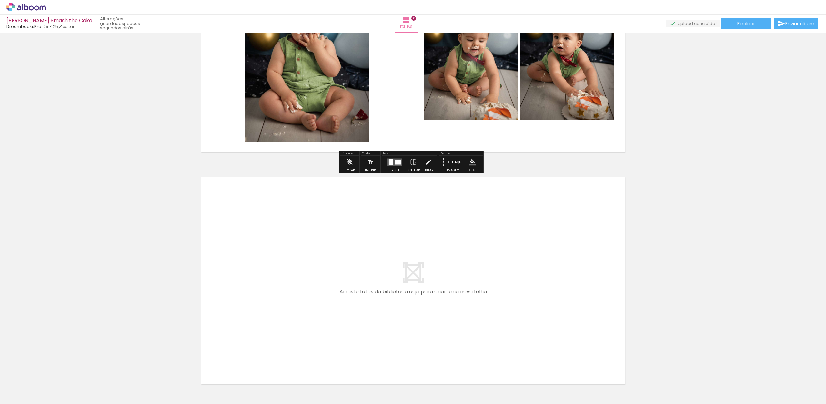
scroll to position [2250, 0]
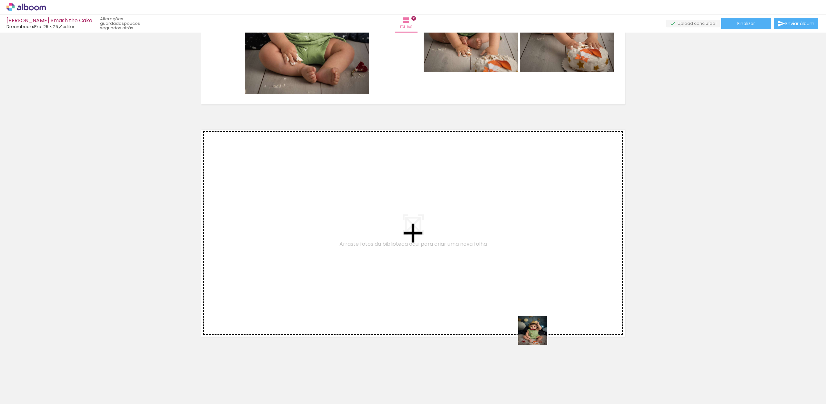
click at [531, 329] on quentale-workspace at bounding box center [413, 202] width 826 height 404
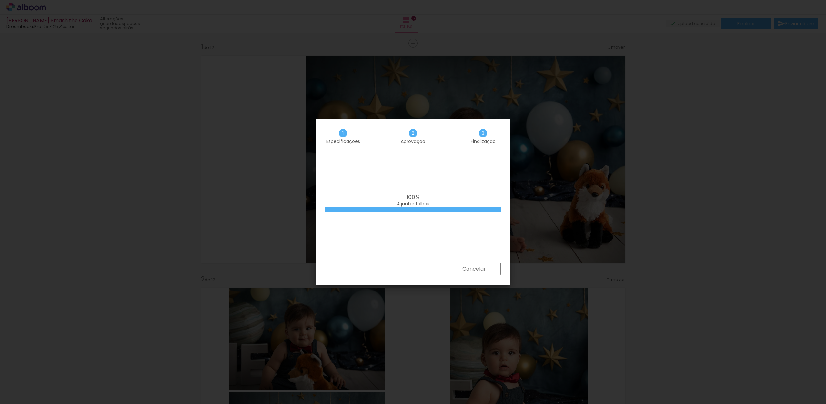
scroll to position [167, 0]
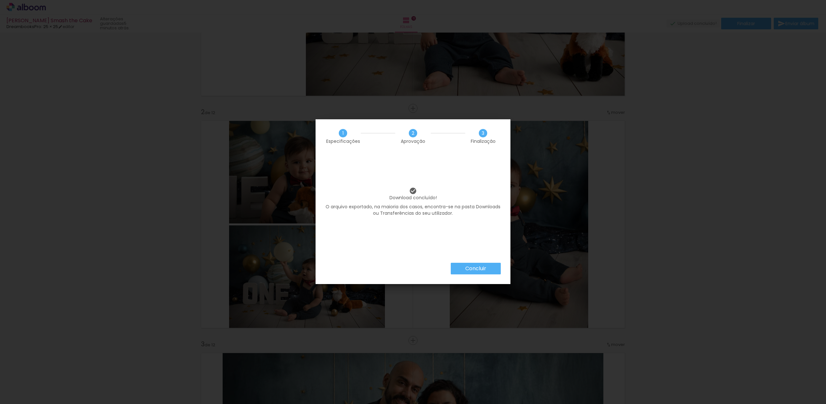
click at [0, 0] on slot "Concluir" at bounding box center [0, 0] width 0 height 0
